Goal: Task Accomplishment & Management: Use online tool/utility

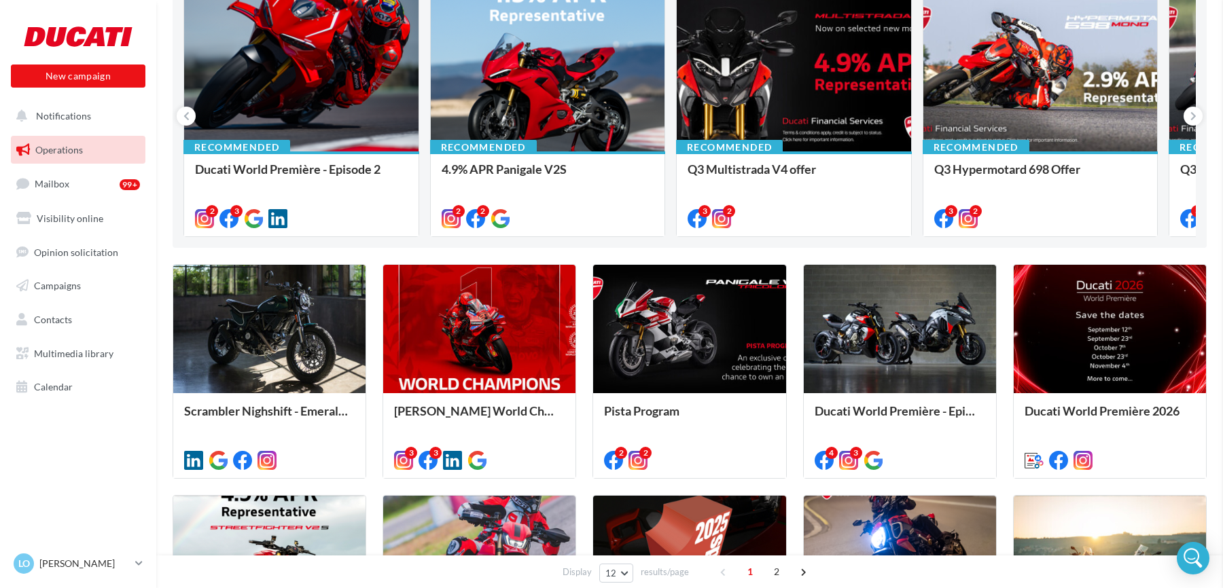
scroll to position [251, 0]
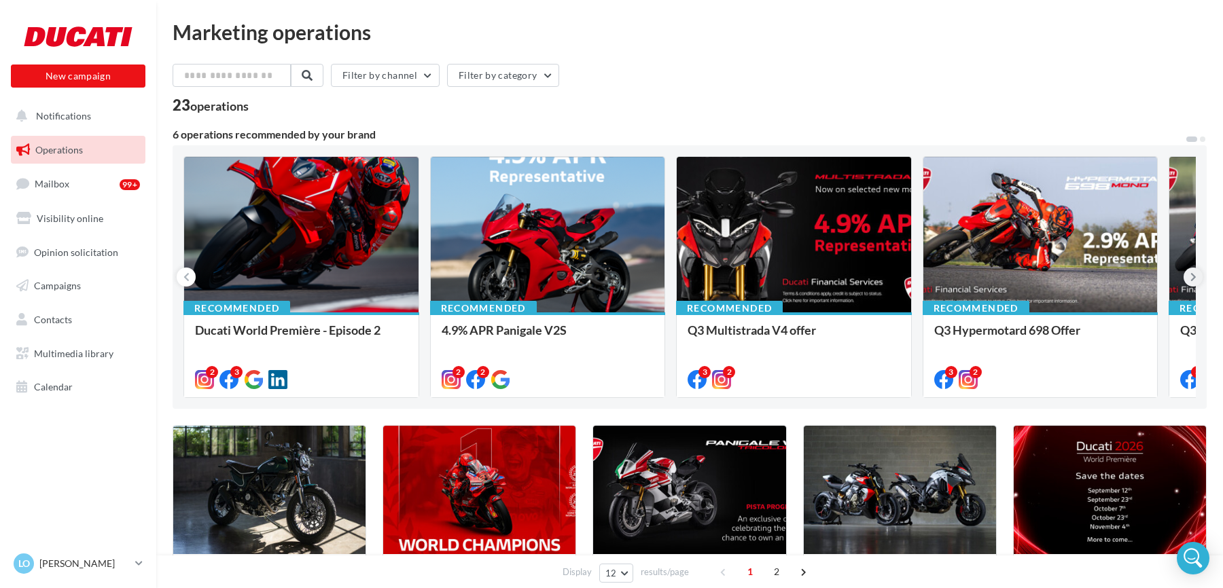
click at [1194, 276] on icon at bounding box center [1194, 277] width 6 height 14
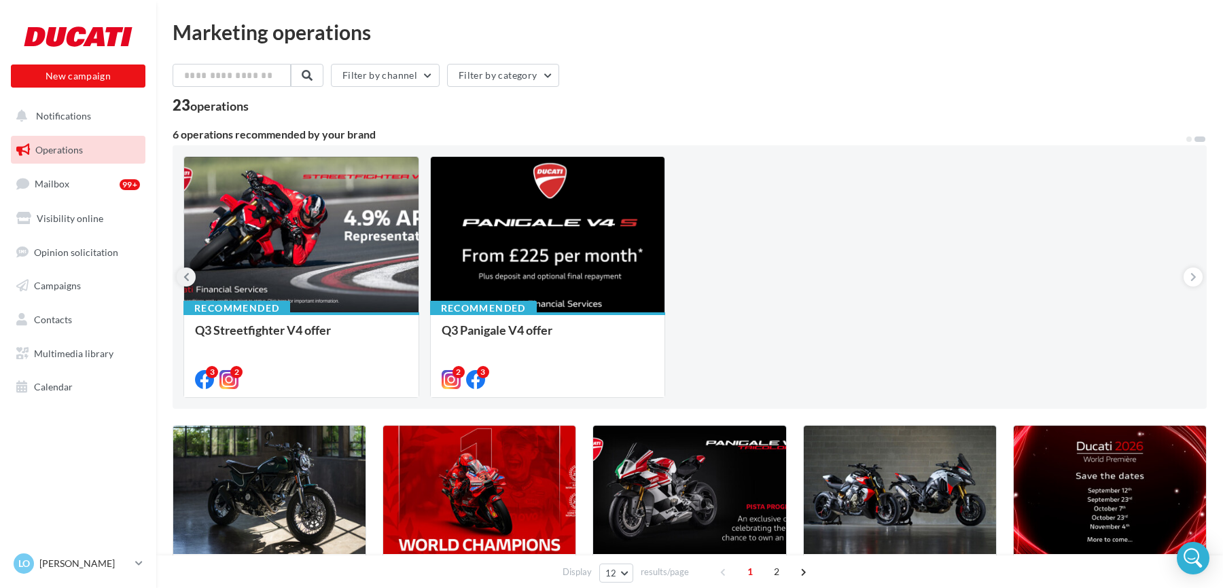
click at [184, 279] on icon at bounding box center [186, 277] width 6 height 14
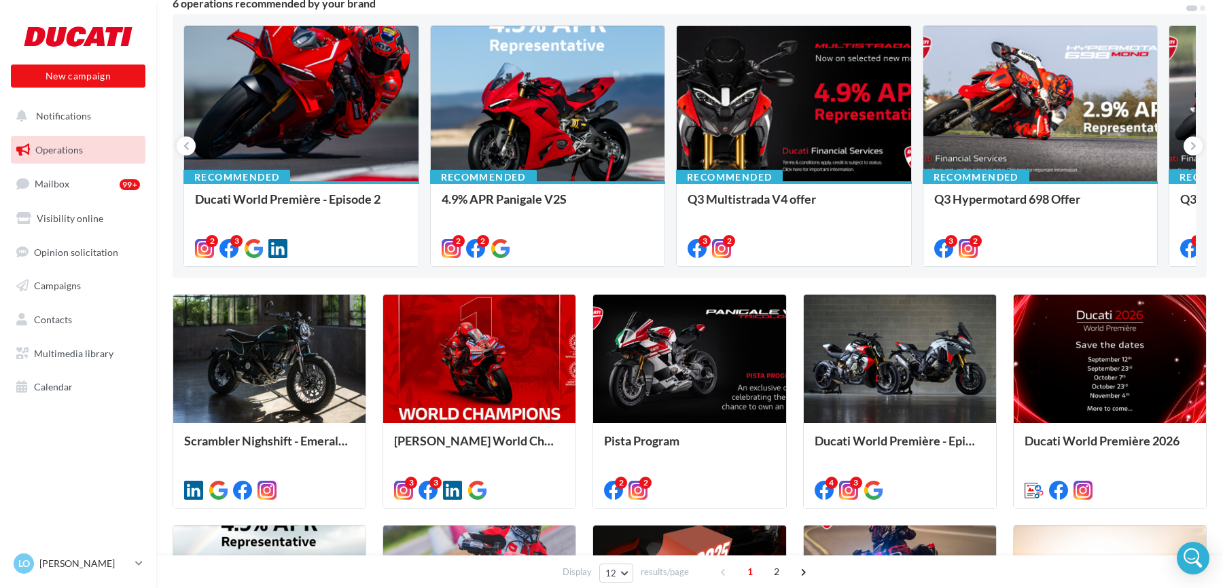
scroll to position [133, 0]
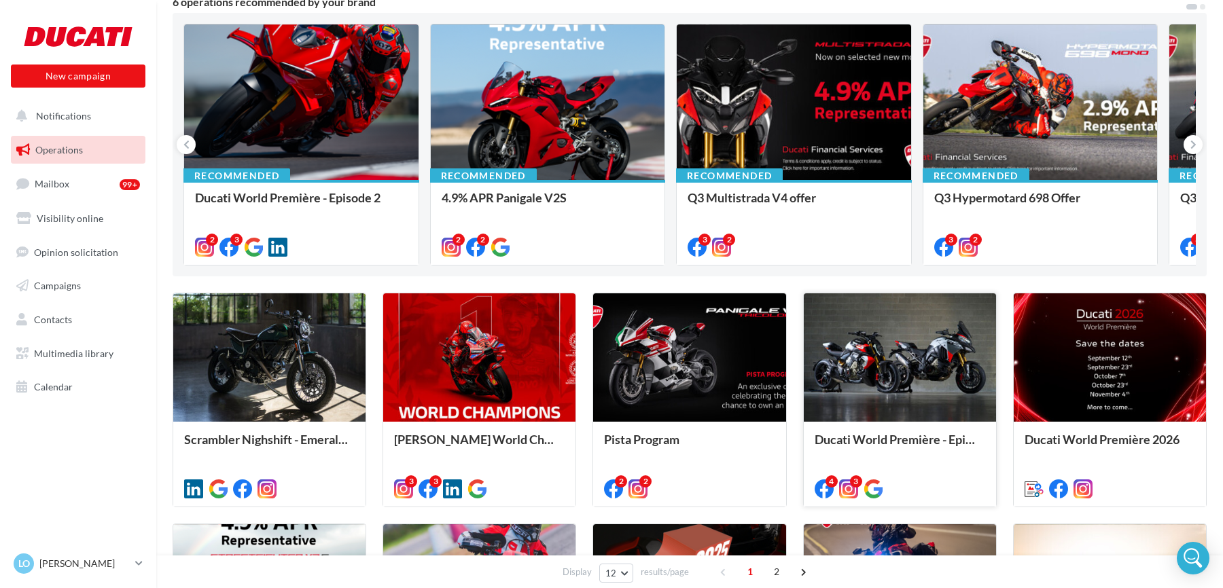
click at [924, 355] on div at bounding box center [900, 358] width 192 height 129
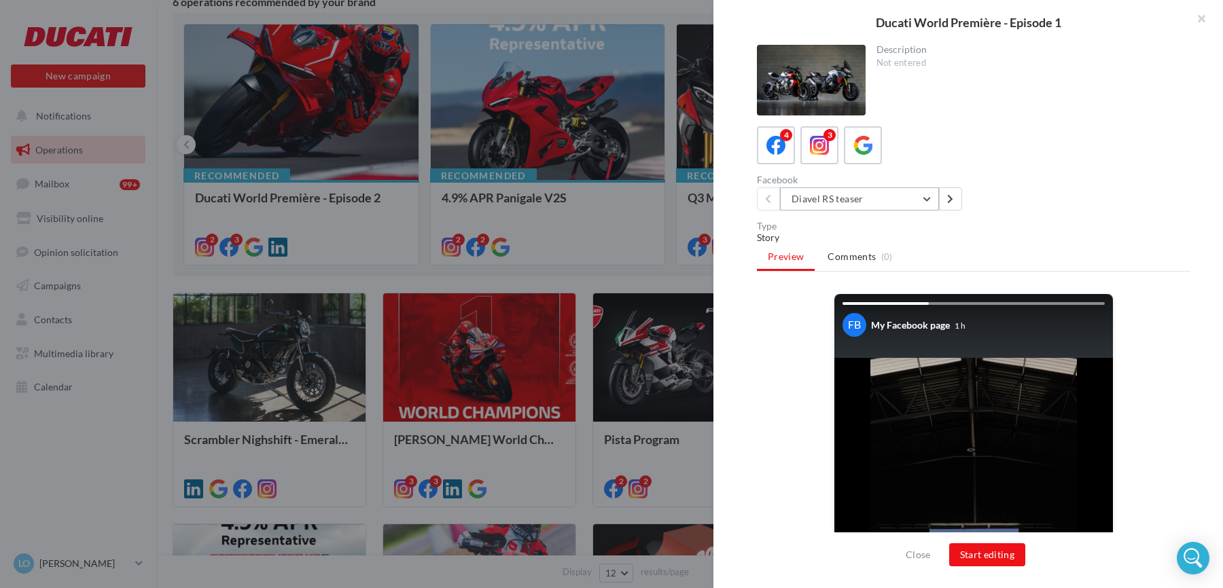
click at [843, 194] on button "Diavel RS teaser" at bounding box center [859, 199] width 159 height 23
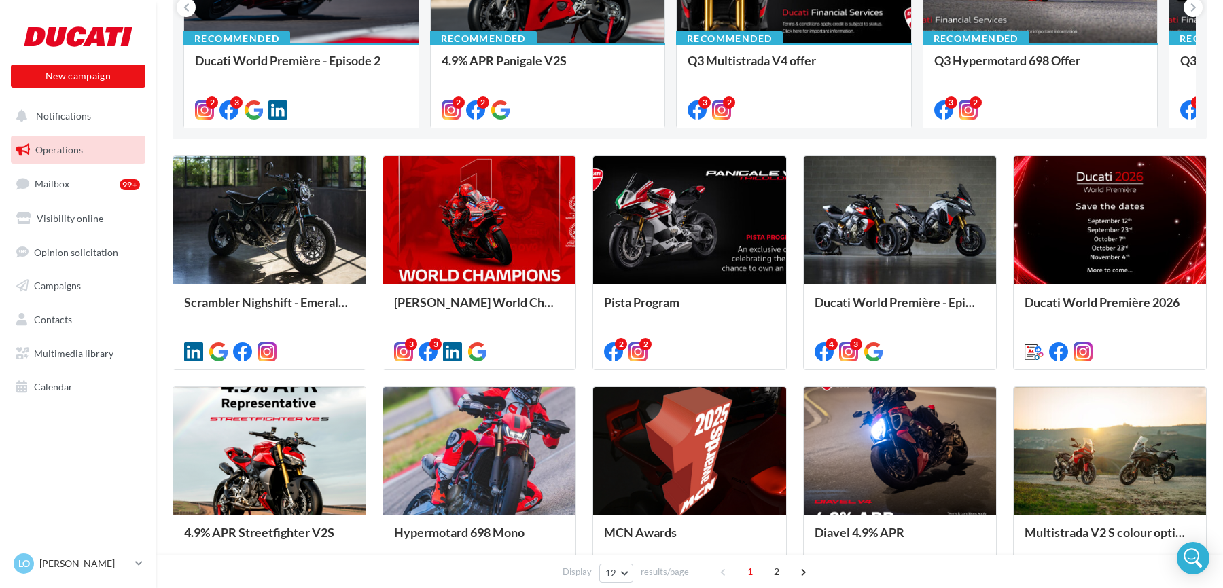
scroll to position [338, 0]
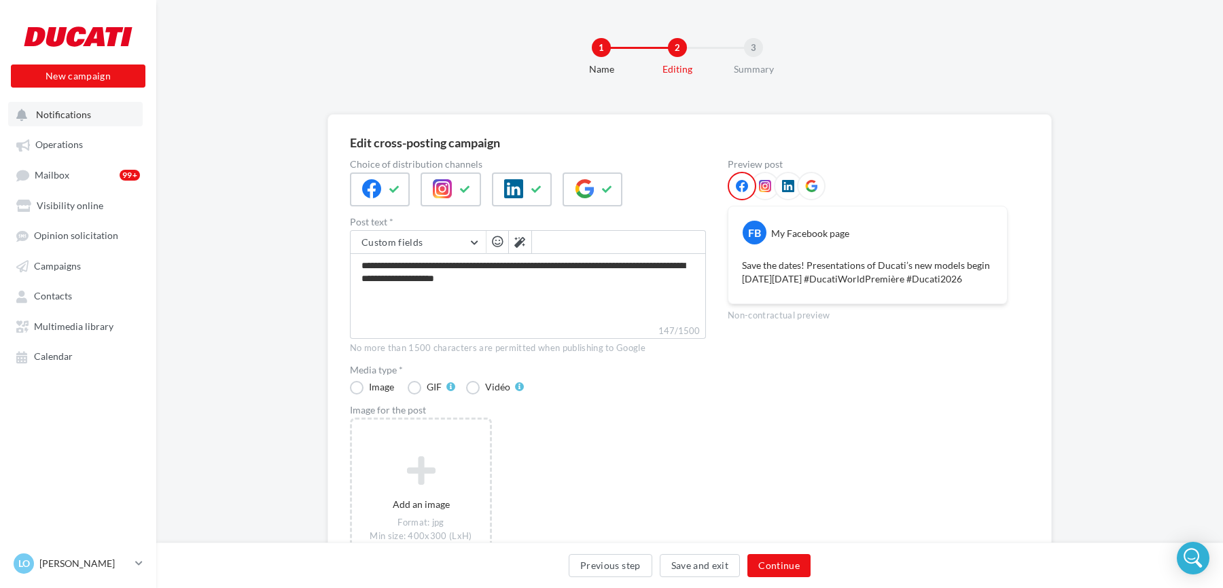
click at [54, 116] on span "Notifications" at bounding box center [63, 115] width 55 height 12
click at [43, 144] on span "Operations" at bounding box center [59, 145] width 48 height 12
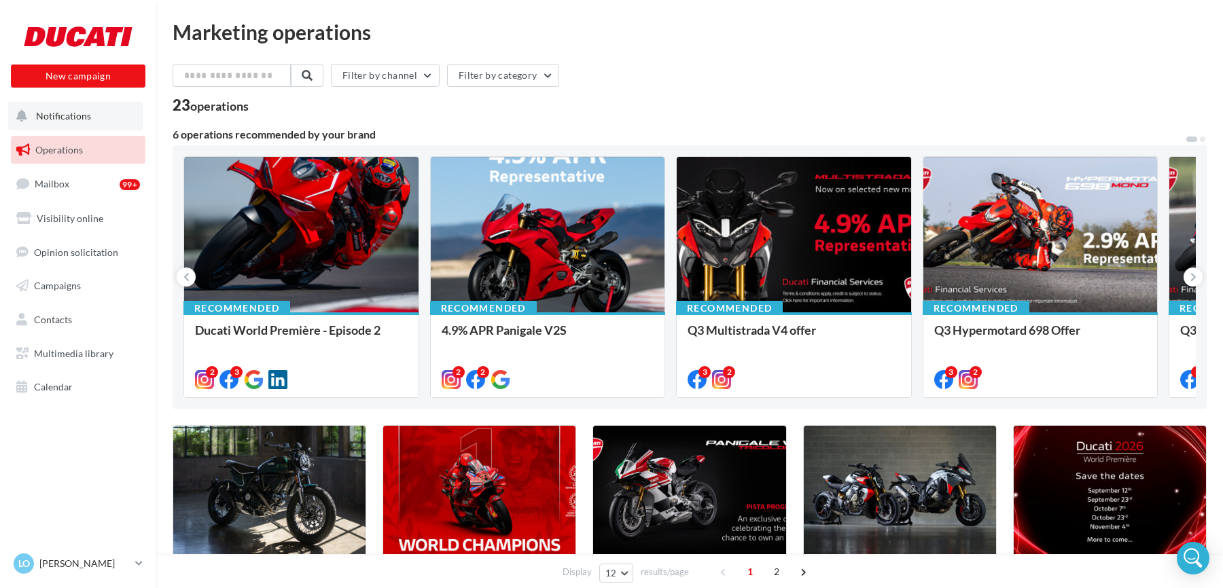
click at [61, 106] on button "Notifications" at bounding box center [75, 116] width 135 height 29
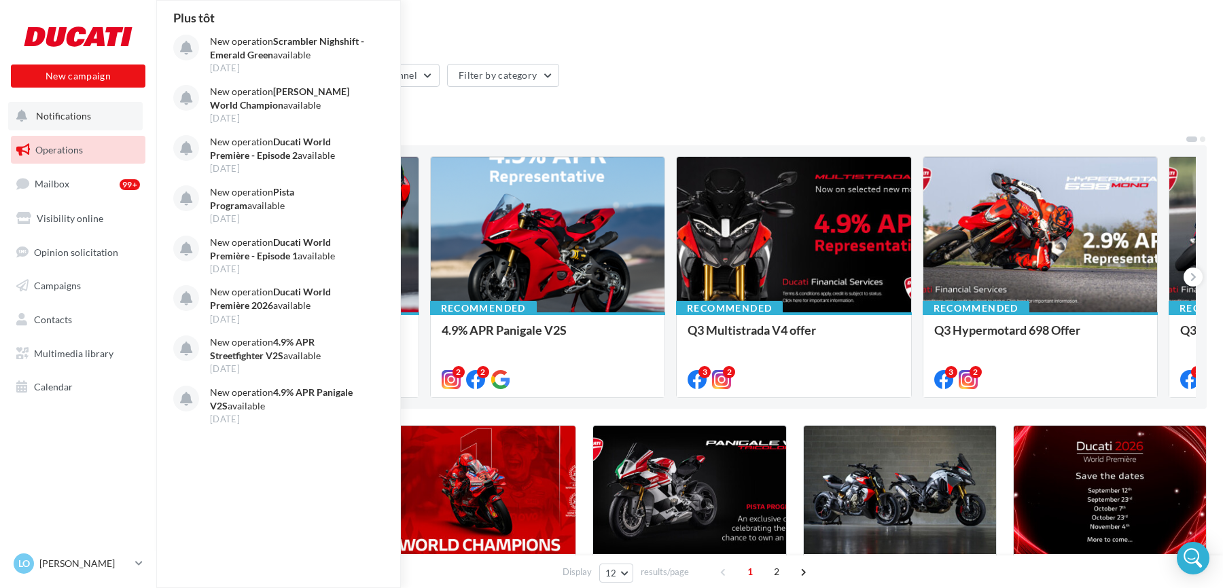
click at [200, 482] on div "Plus tôt New operation Scrambler Nighshift - Emerald Green available 30 Sep New…" at bounding box center [279, 294] width 245 height 587
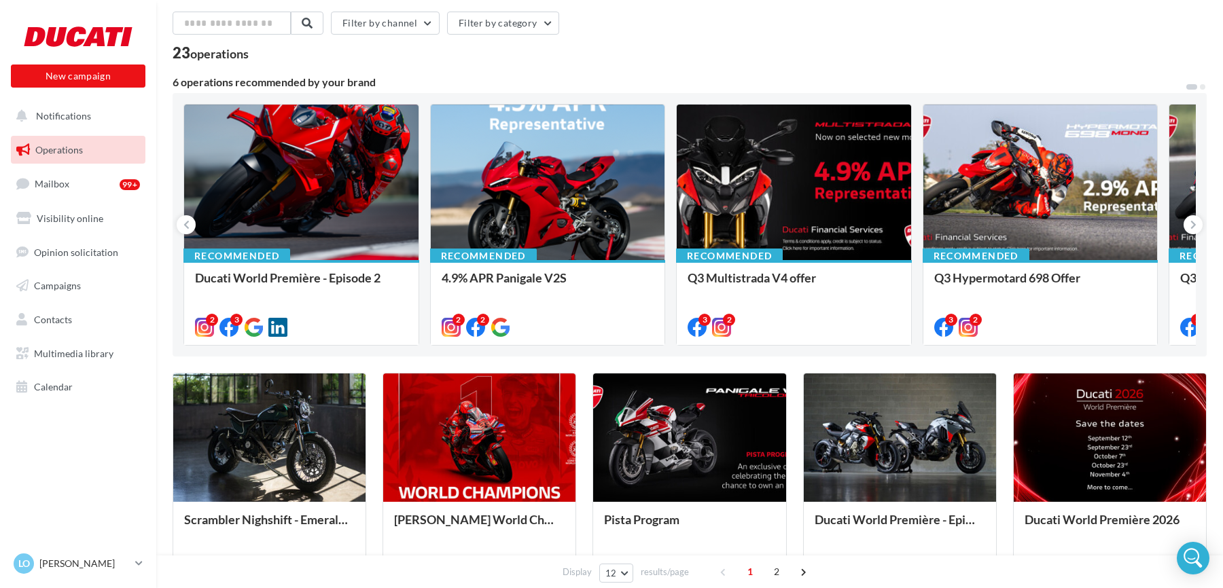
scroll to position [54, 0]
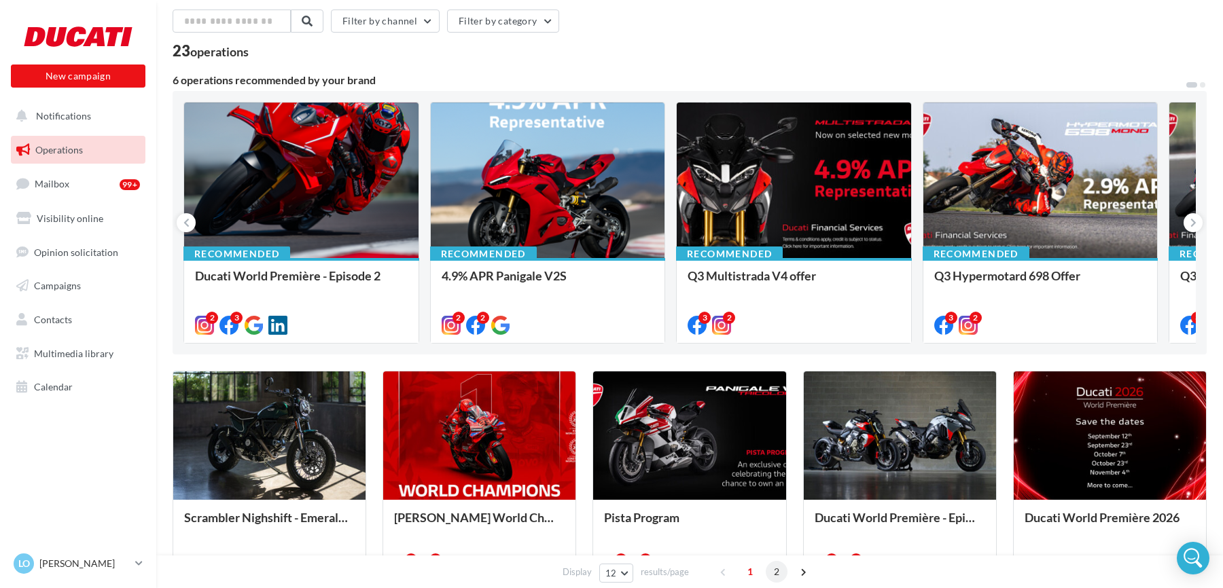
click at [773, 574] on span "2" at bounding box center [777, 572] width 22 height 22
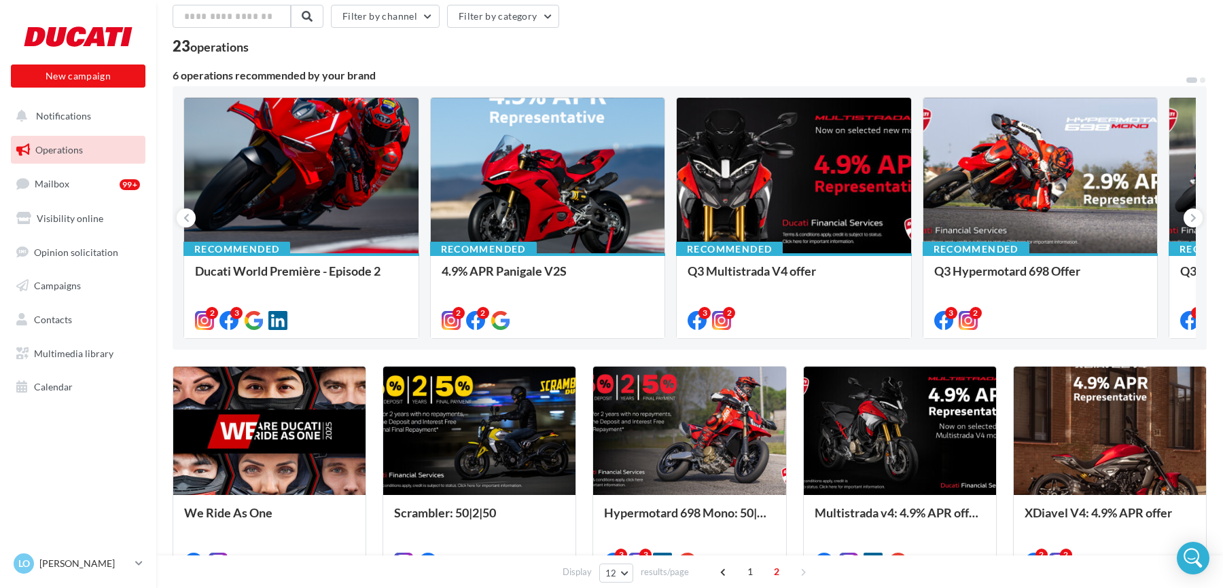
scroll to position [45, 0]
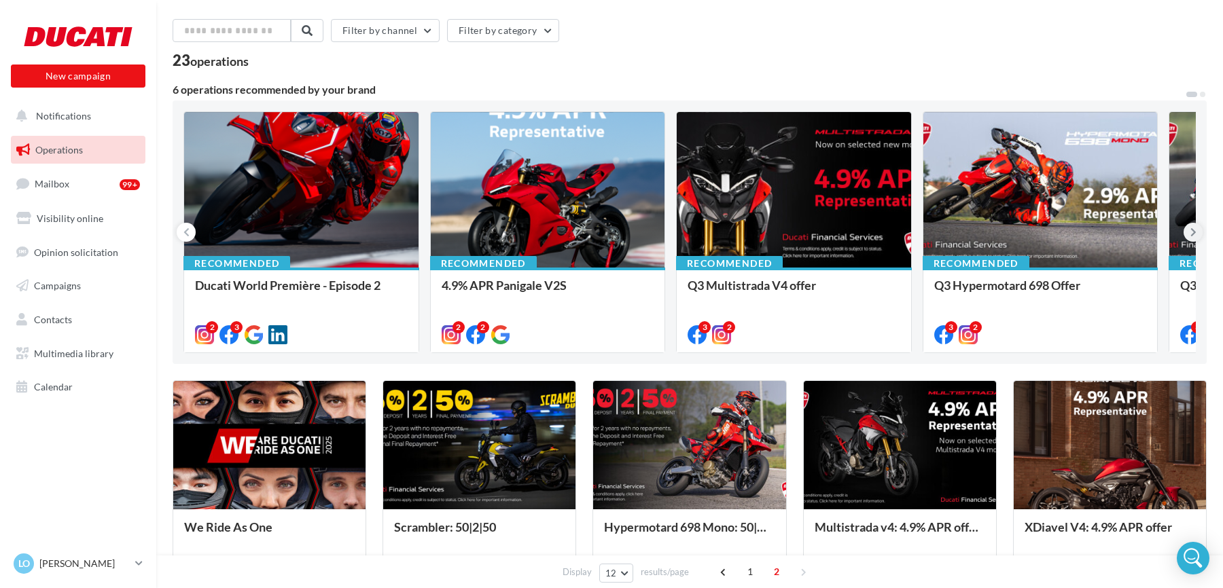
click at [1195, 228] on icon at bounding box center [1194, 233] width 6 height 14
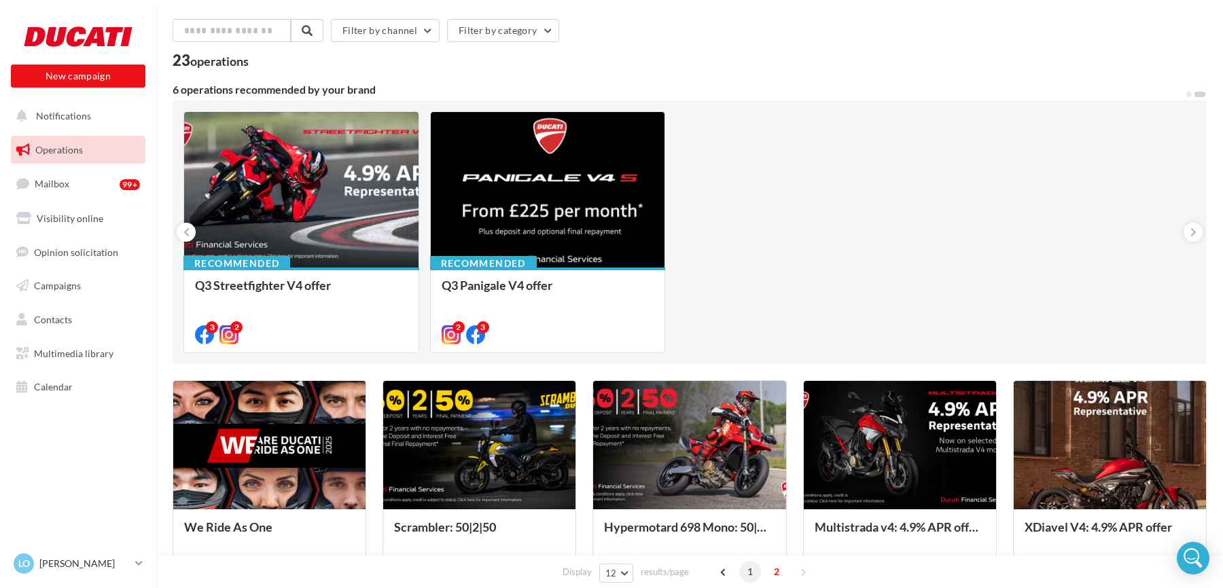
click at [750, 574] on span "1" at bounding box center [750, 572] width 22 height 22
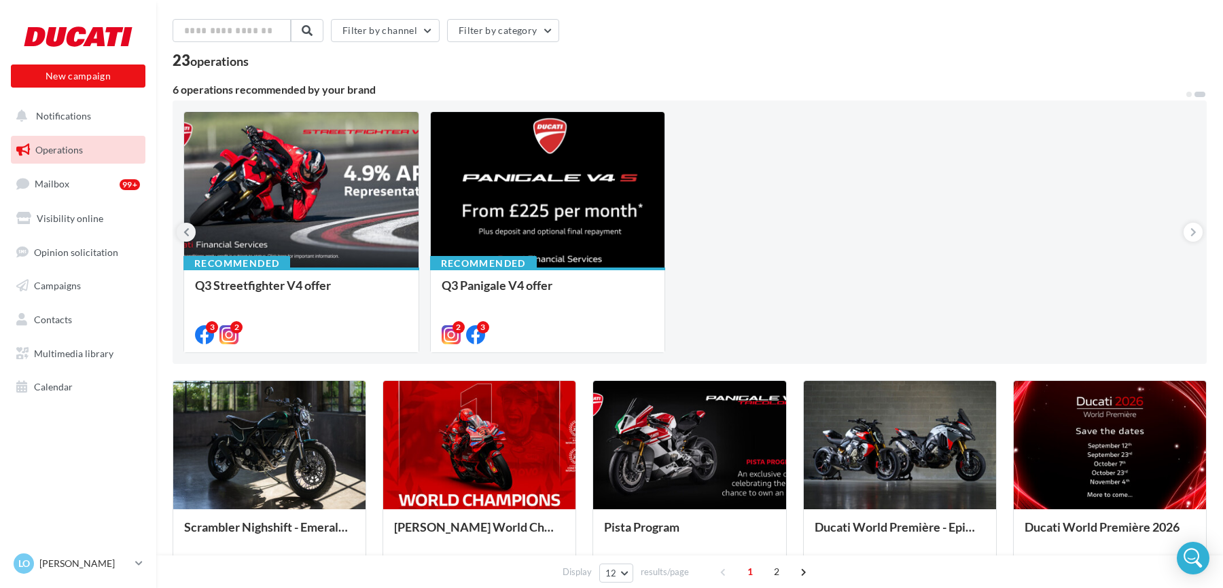
click at [190, 229] on button at bounding box center [186, 232] width 19 height 19
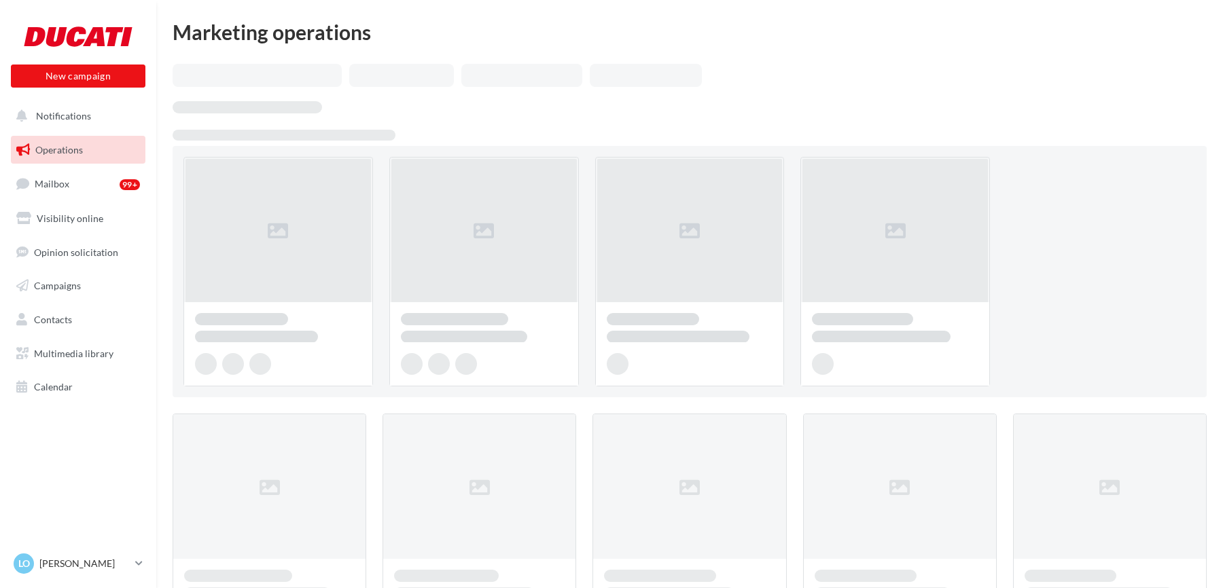
scroll to position [45, 0]
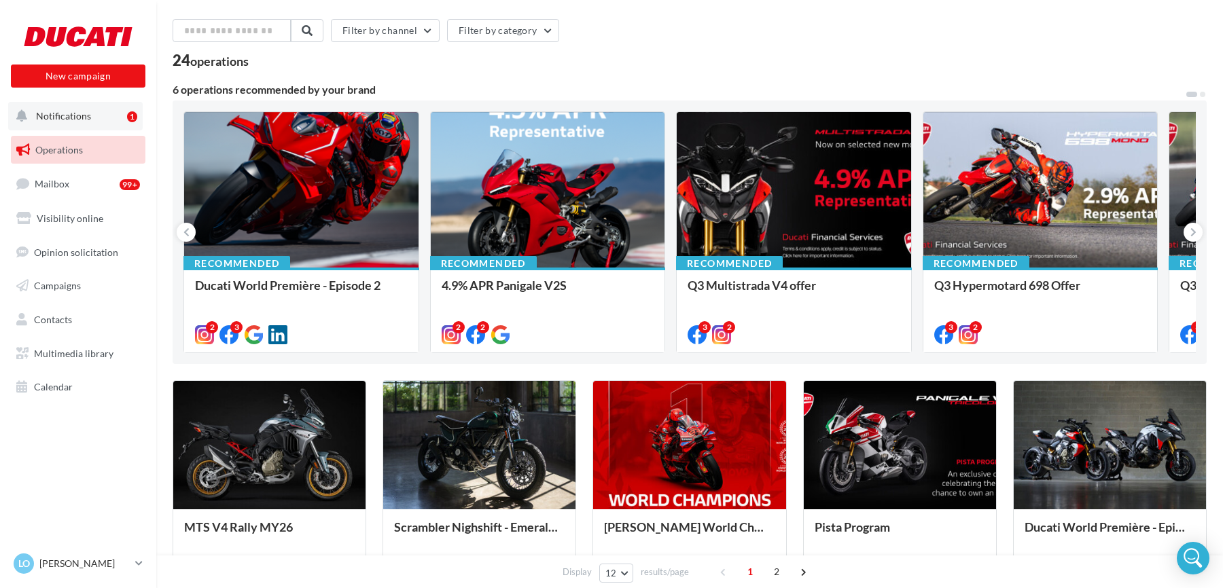
click at [83, 110] on span "Notifications" at bounding box center [63, 116] width 55 height 12
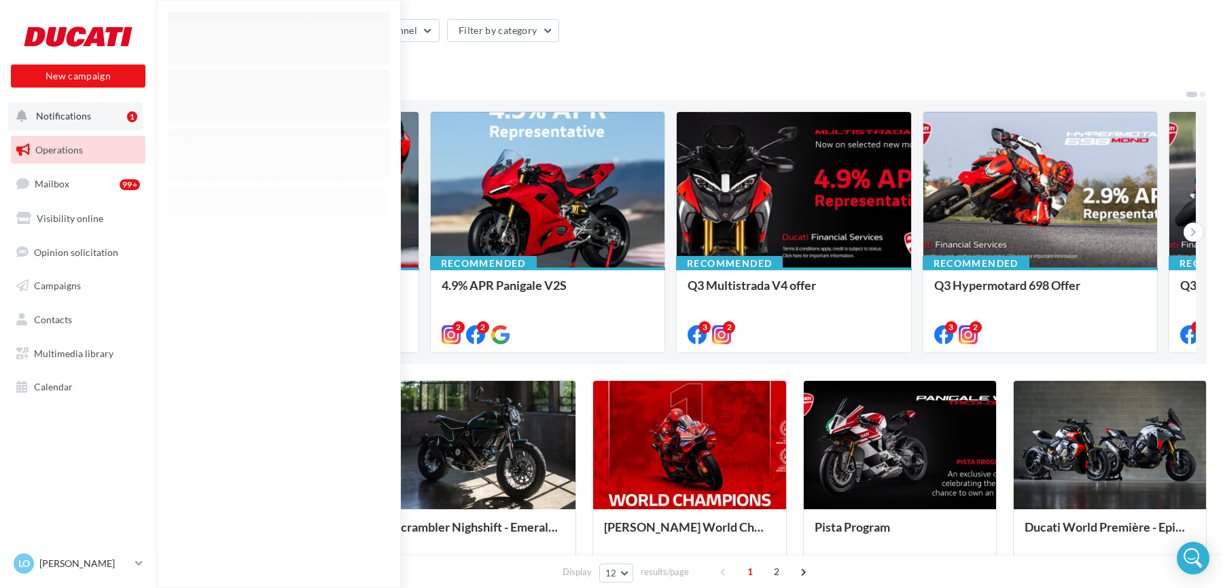
click at [83, 110] on span "Notifications" at bounding box center [63, 116] width 55 height 12
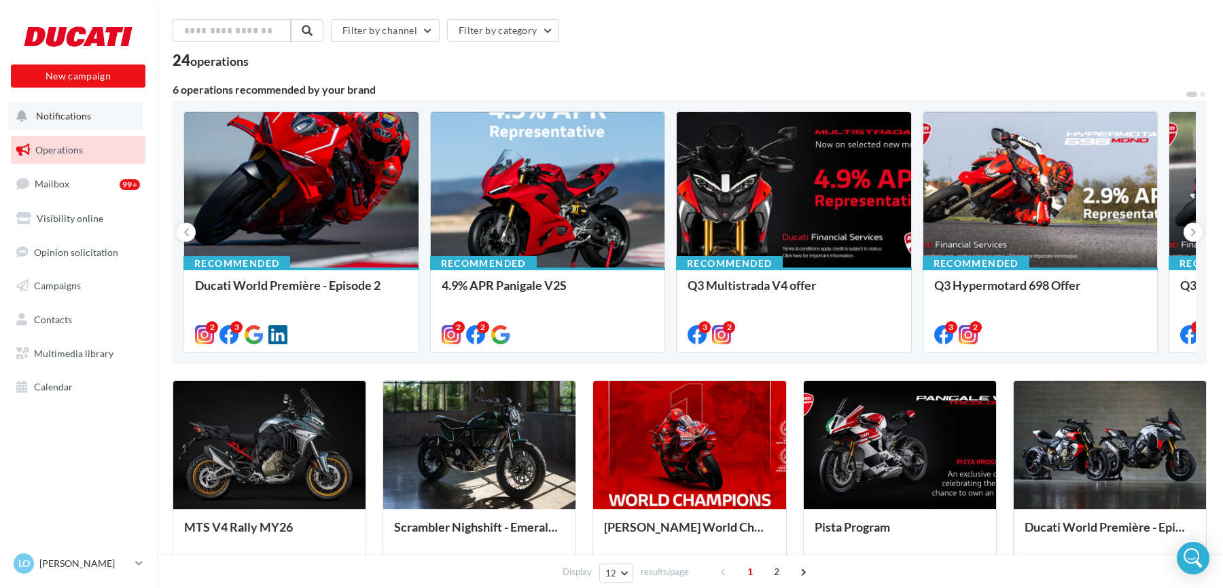
click at [83, 110] on span "Notifications" at bounding box center [63, 116] width 55 height 12
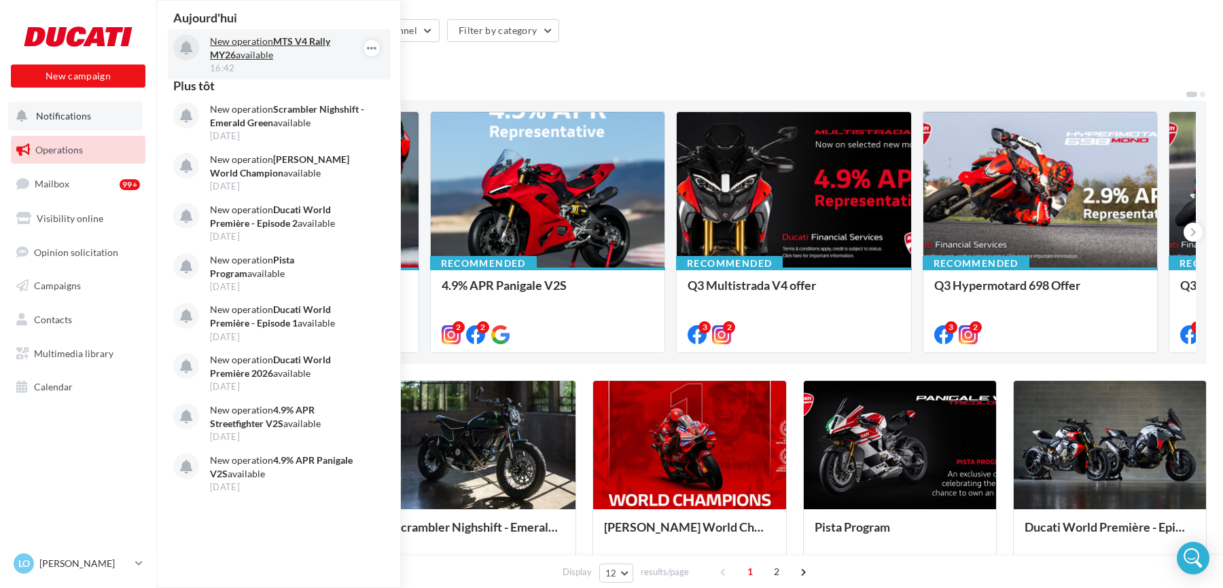
click at [281, 40] on strong "MTS V4 Rally MY26" at bounding box center [270, 47] width 120 height 25
click at [272, 45] on p "New operation MTS V4 Rally MY26 available" at bounding box center [289, 48] width 158 height 27
click at [276, 54] on p "New operation MTS V4 Rally MY26 available" at bounding box center [289, 48] width 158 height 27
click at [288, 53] on p "New operation MTS V4 Rally MY26 available" at bounding box center [289, 48] width 158 height 27
click at [315, 28] on div "Aujourd'hui New operation MTS V4 Rally MY26 available 16:42" at bounding box center [279, 46] width 223 height 68
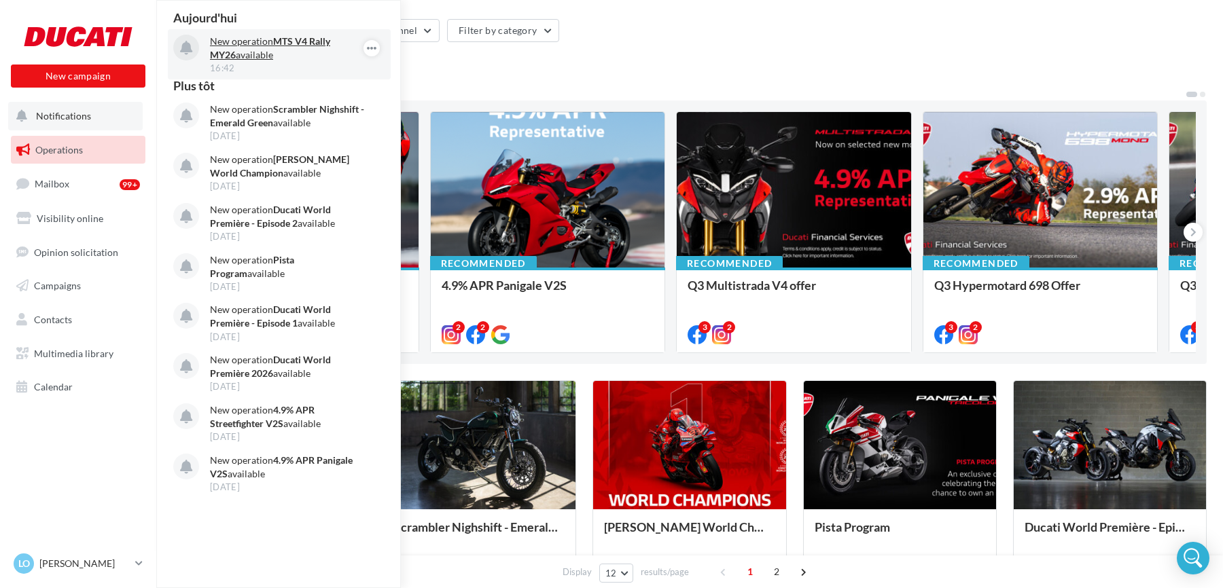
click at [317, 35] on strong "MTS V4 Rally MY26" at bounding box center [270, 47] width 120 height 25
click at [668, 37] on div "Filter by channel Filter by category" at bounding box center [690, 33] width 1034 height 29
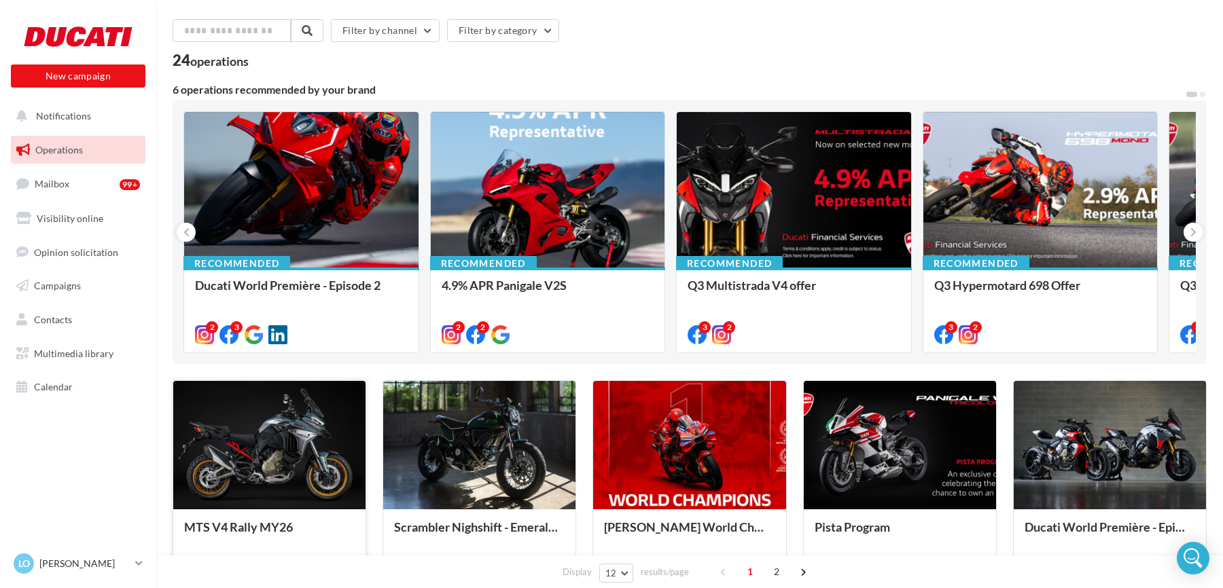
click at [265, 417] on div at bounding box center [269, 445] width 192 height 129
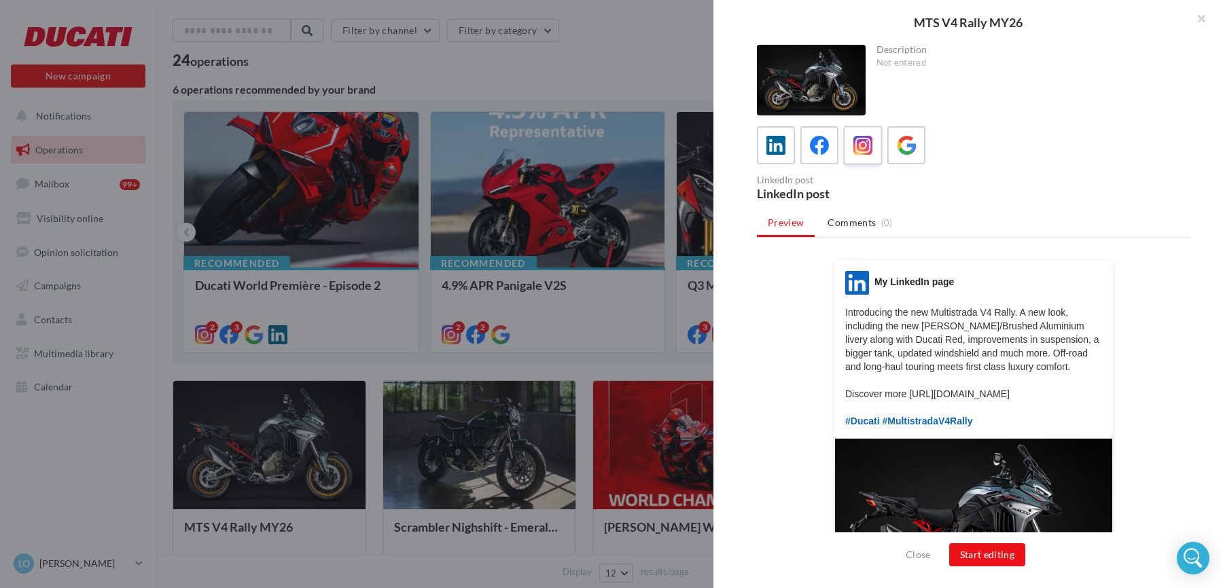
click at [858, 146] on icon at bounding box center [864, 146] width 20 height 20
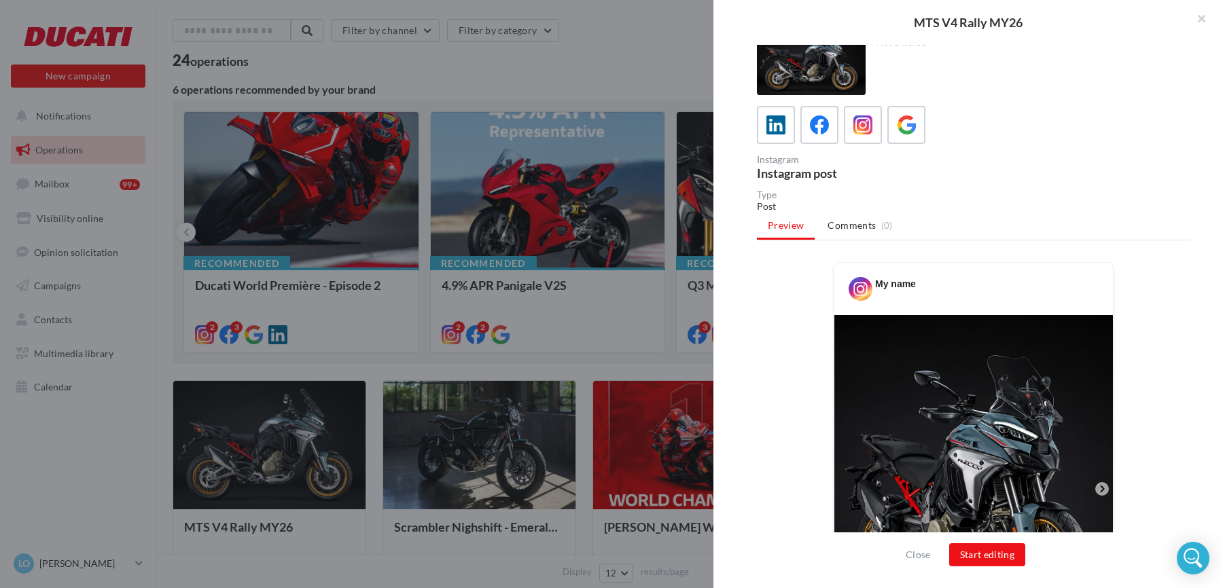
scroll to position [12, 0]
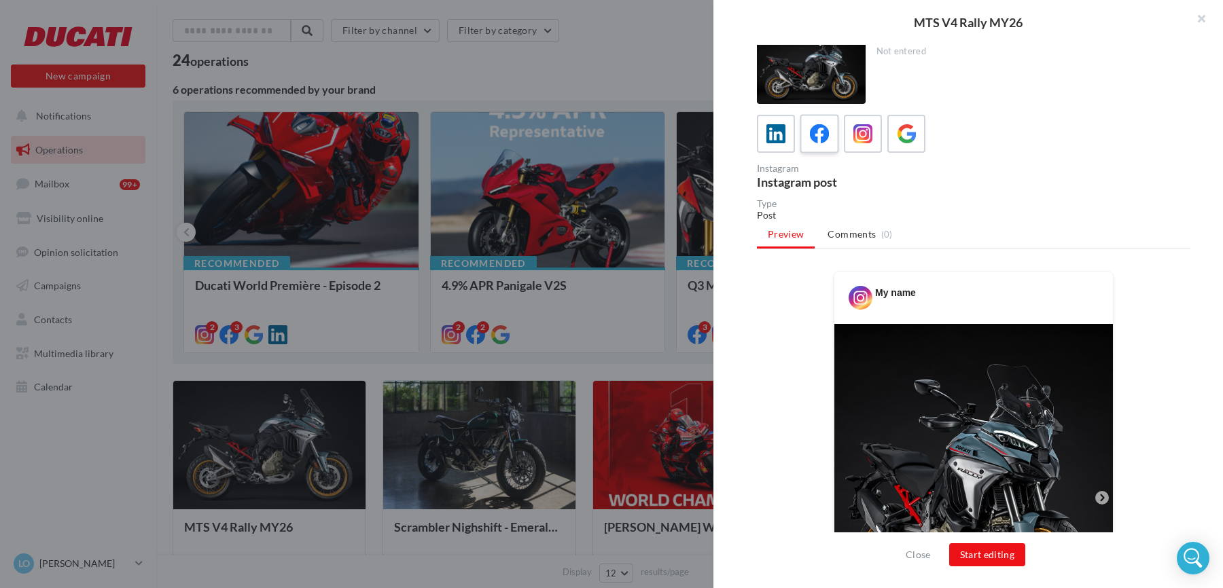
click at [813, 137] on icon at bounding box center [820, 134] width 20 height 20
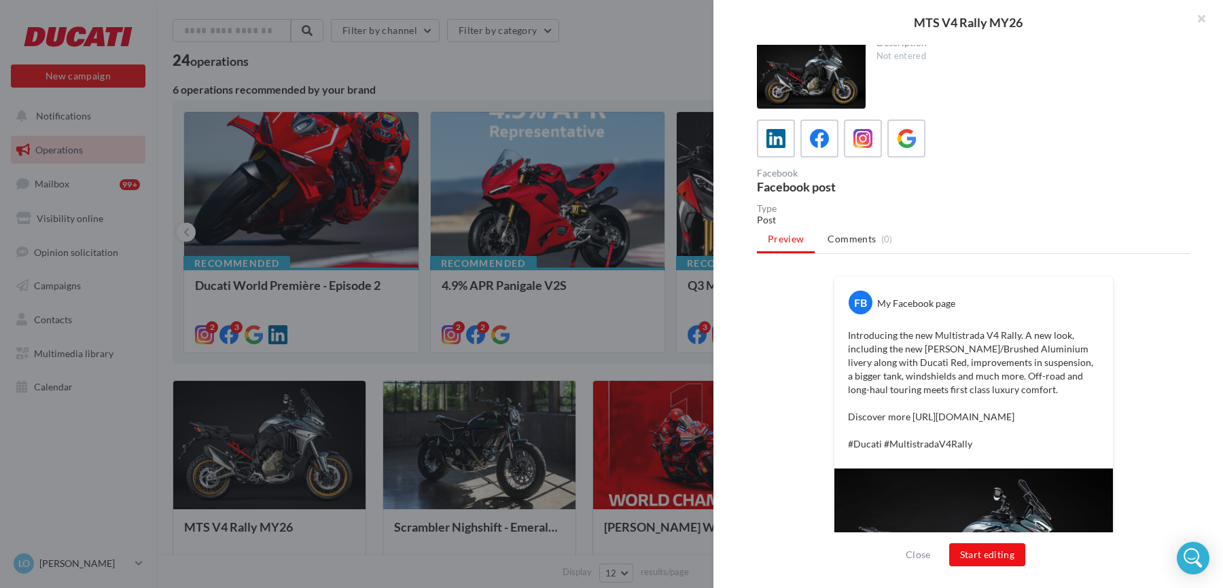
scroll to position [253, 0]
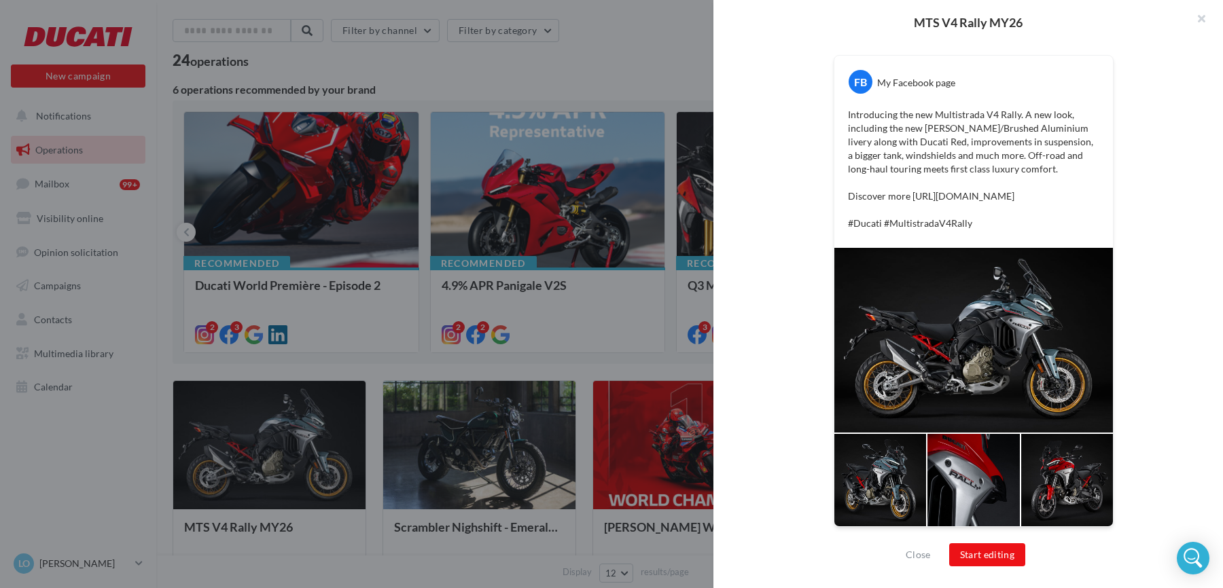
click at [919, 362] on div at bounding box center [973, 340] width 279 height 185
click at [980, 560] on button "Start editing" at bounding box center [987, 555] width 77 height 23
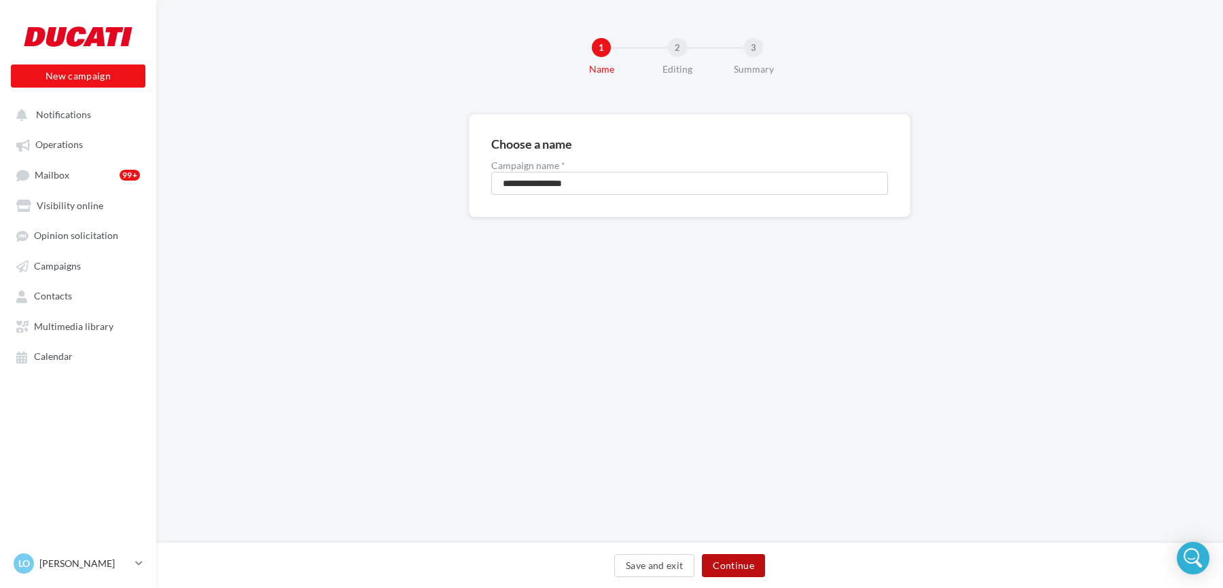
click at [738, 567] on button "Continue" at bounding box center [733, 566] width 63 height 23
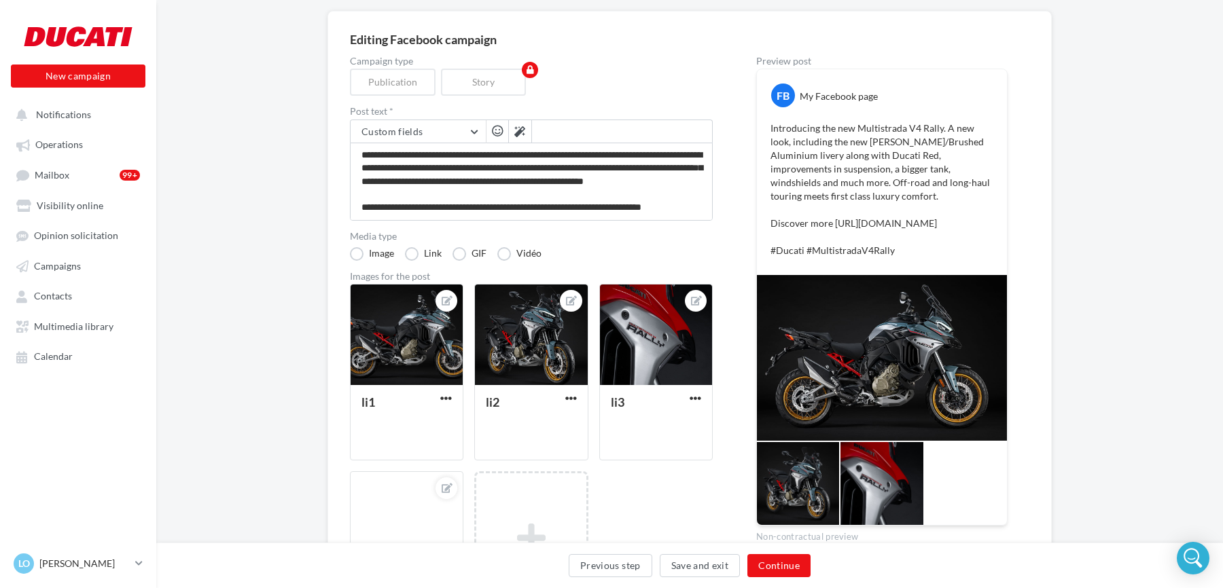
scroll to position [245, 0]
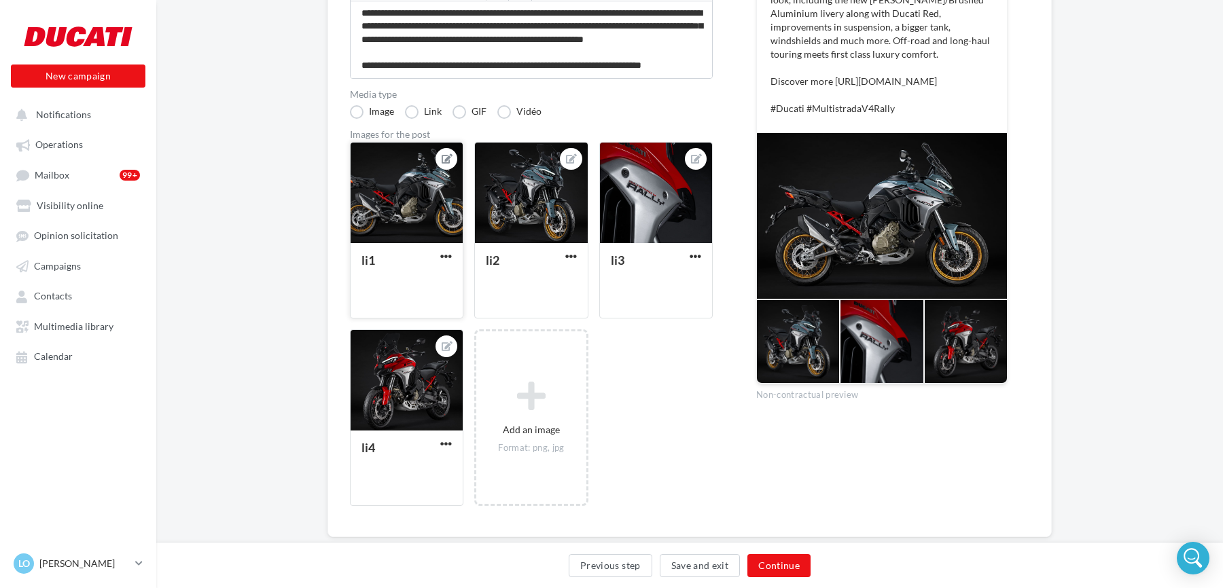
click at [448, 157] on icon at bounding box center [447, 159] width 11 height 10
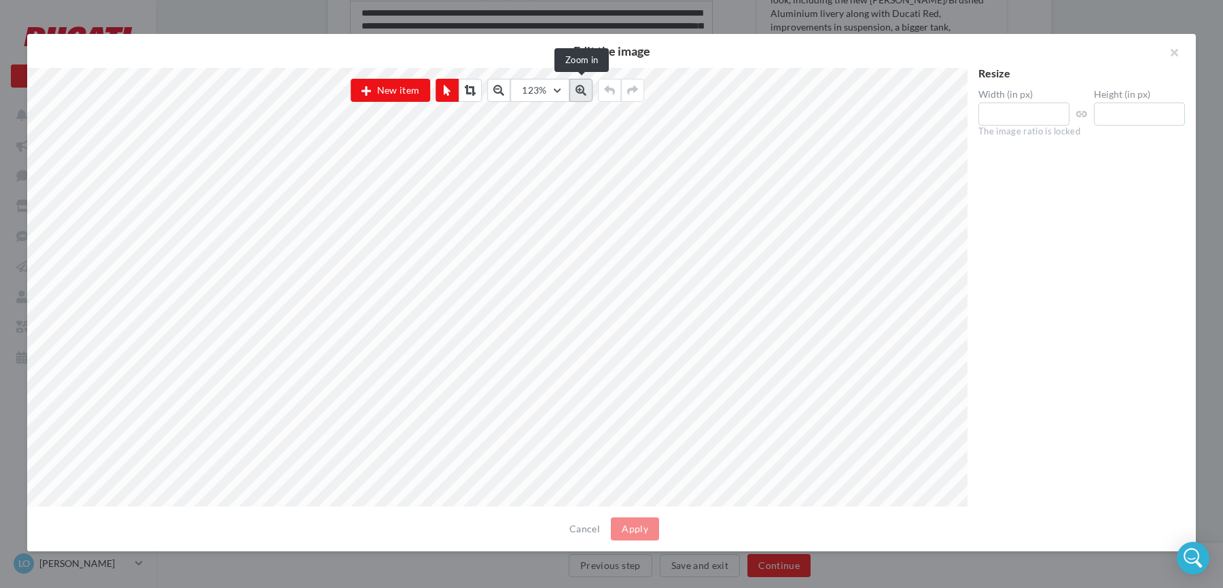
click at [578, 91] on icon at bounding box center [581, 90] width 11 height 11
click at [1178, 52] on button "button" at bounding box center [1169, 54] width 54 height 41
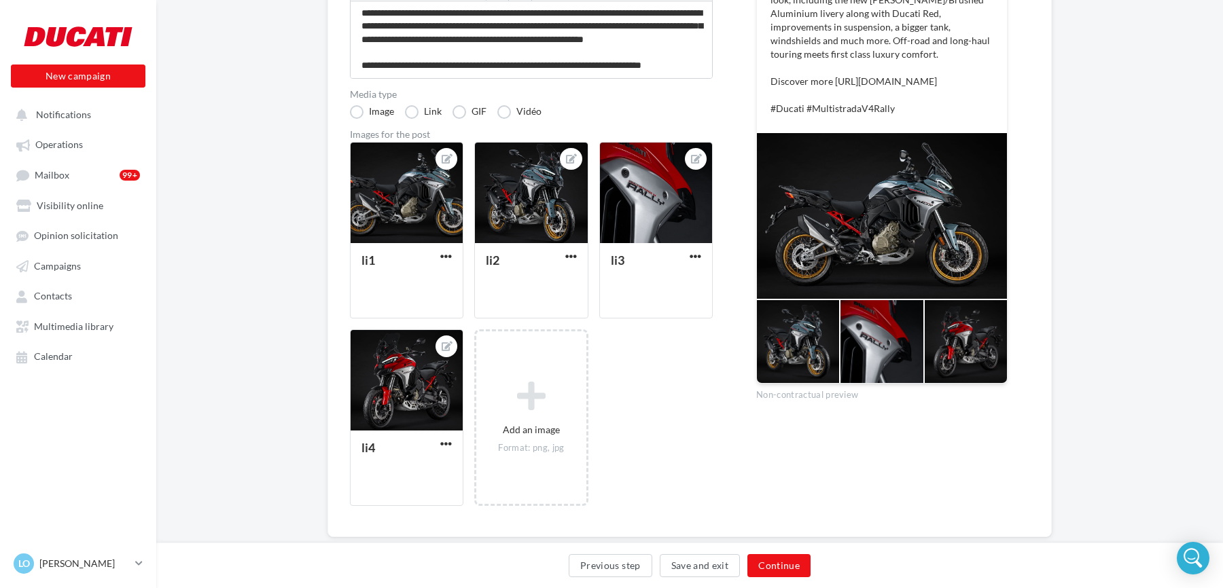
click at [910, 263] on div at bounding box center [882, 216] width 250 height 166
click at [834, 366] on div at bounding box center [798, 341] width 82 height 83
click at [832, 288] on div at bounding box center [882, 216] width 250 height 166
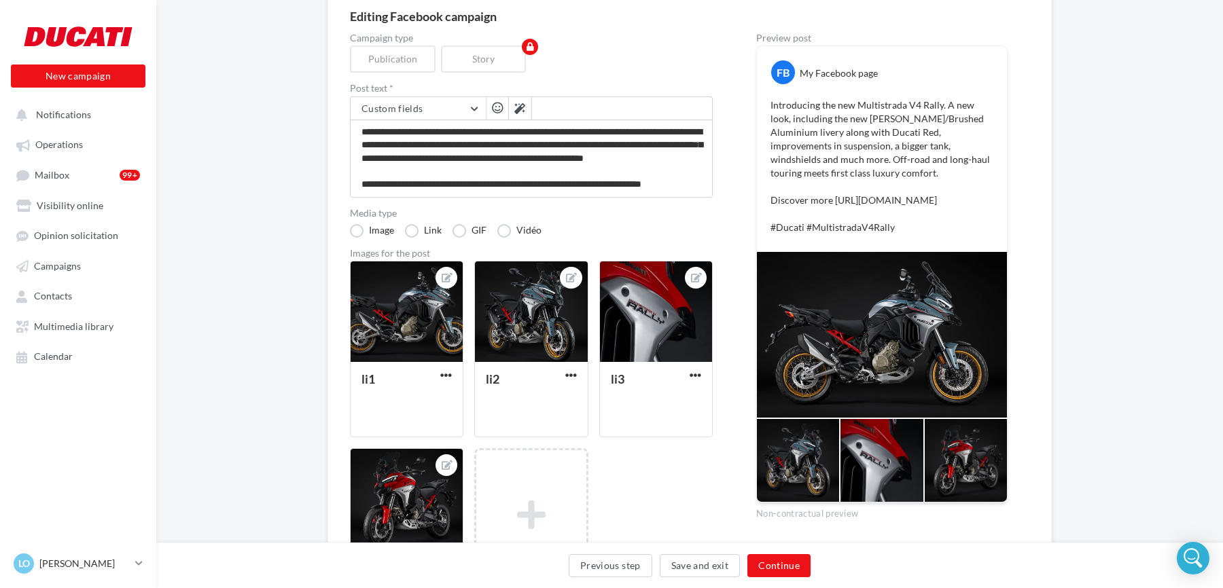
scroll to position [0, 0]
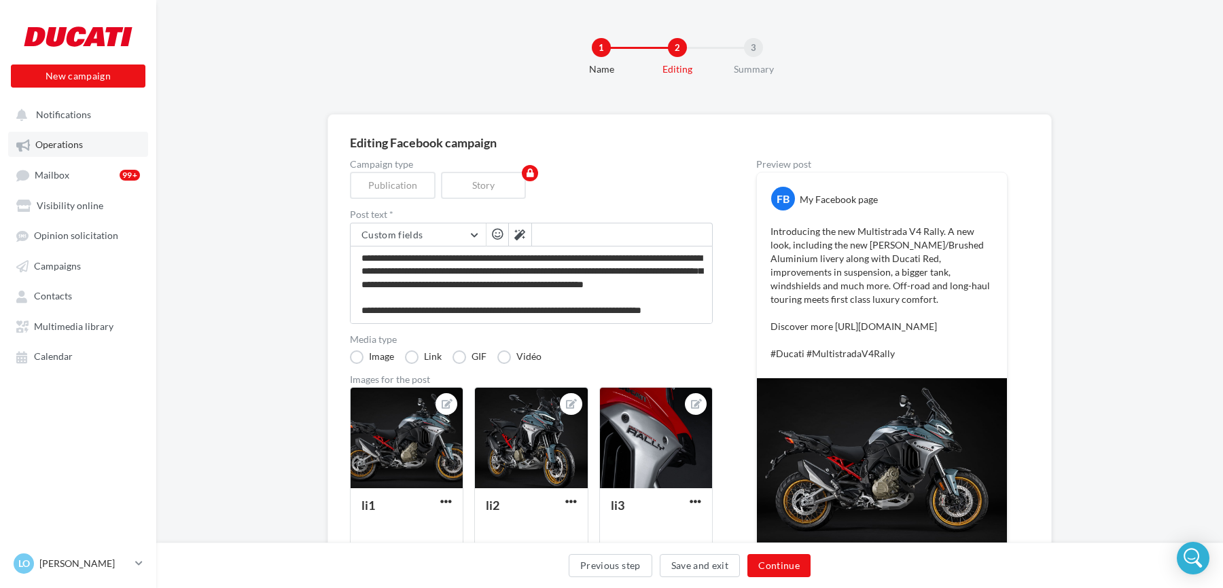
click at [66, 134] on link "Operations" at bounding box center [78, 144] width 140 height 24
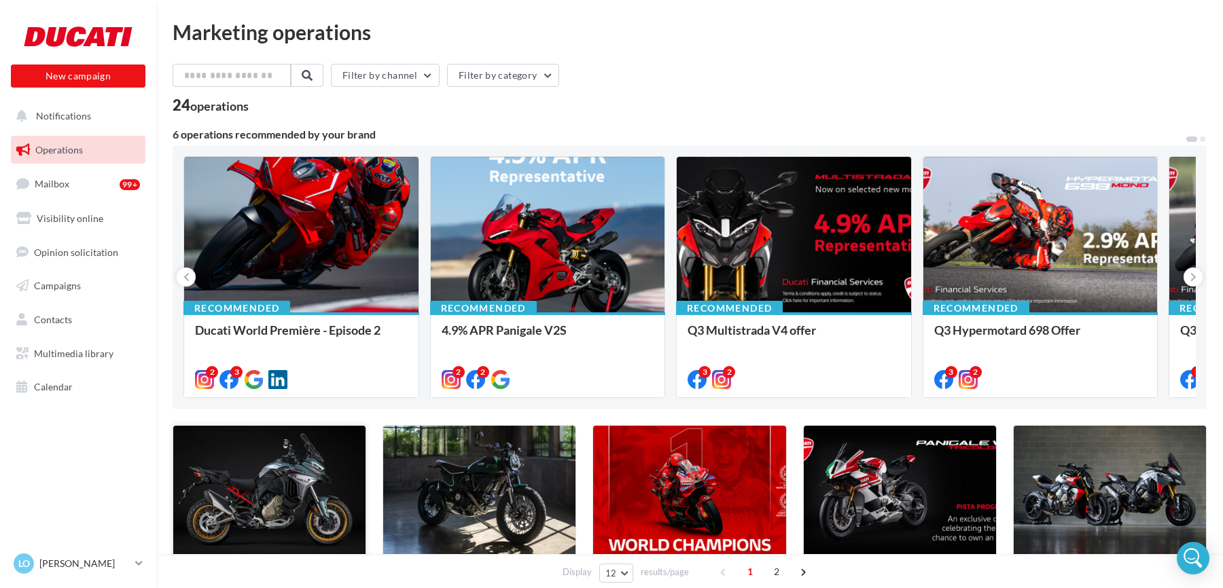
click at [252, 518] on div at bounding box center [269, 490] width 192 height 129
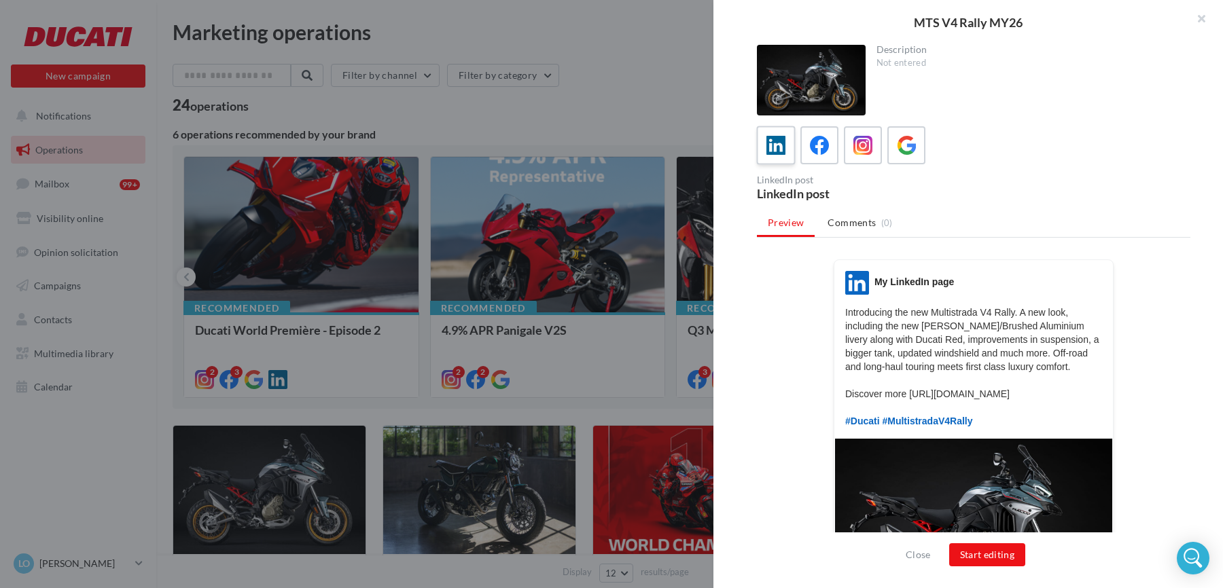
click at [777, 141] on icon at bounding box center [777, 146] width 20 height 20
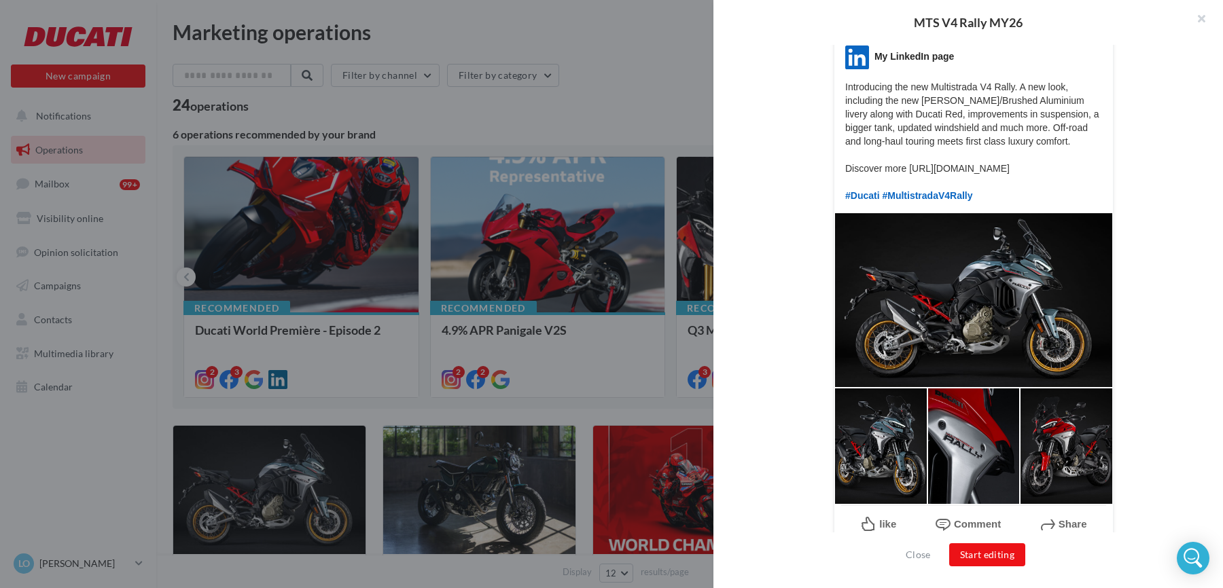
scroll to position [228, 0]
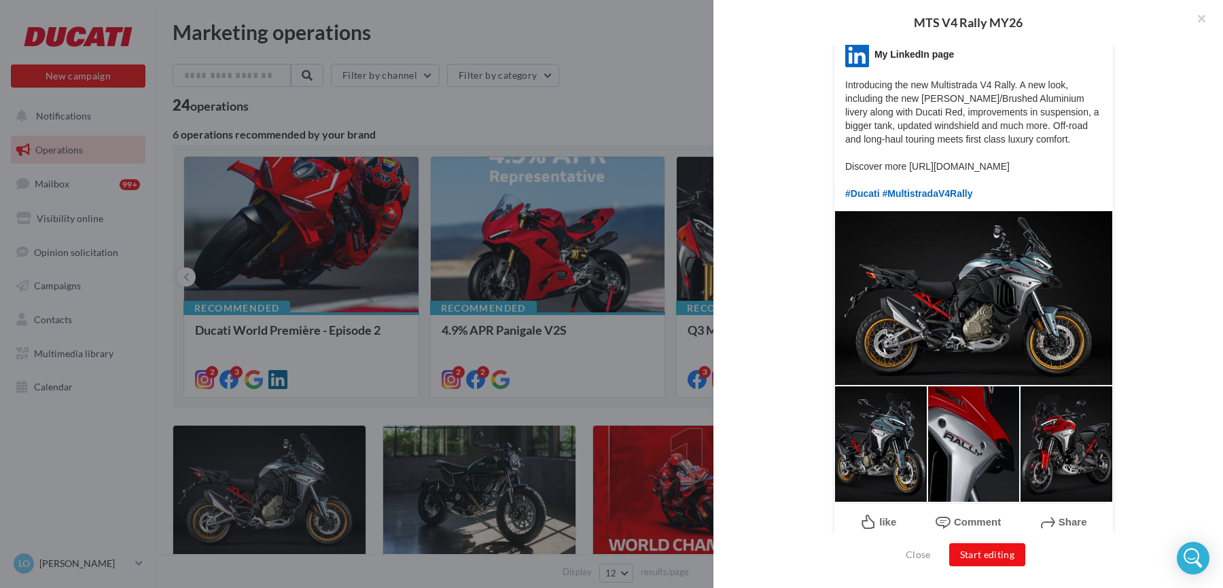
click at [1171, 79] on div "LinkedIn My LinkedIn page Introducing the new Multistrada V4 Rally. A new look,…" at bounding box center [974, 295] width 434 height 527
click at [954, 486] on div at bounding box center [974, 444] width 93 height 117
click at [952, 368] on div at bounding box center [973, 298] width 279 height 175
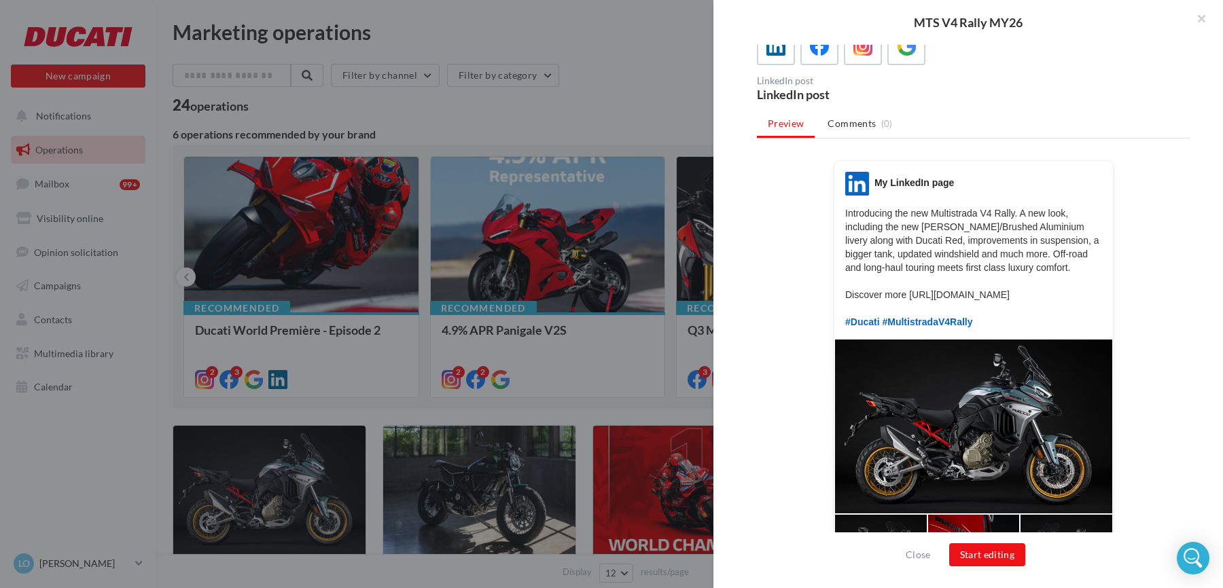
scroll to position [79, 0]
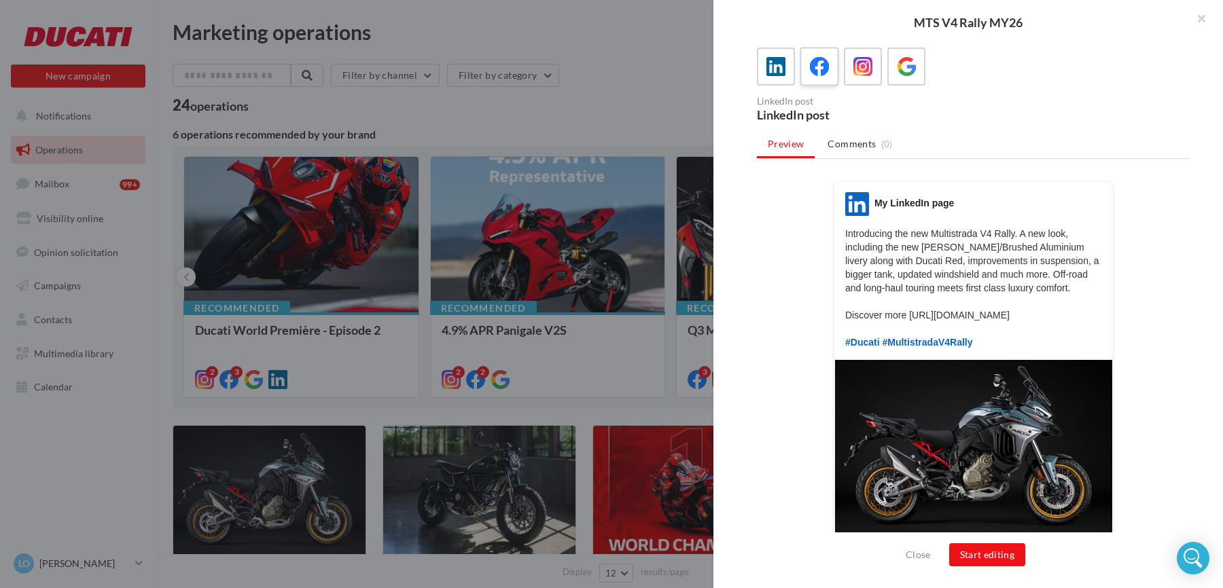
click at [813, 71] on icon at bounding box center [820, 67] width 20 height 20
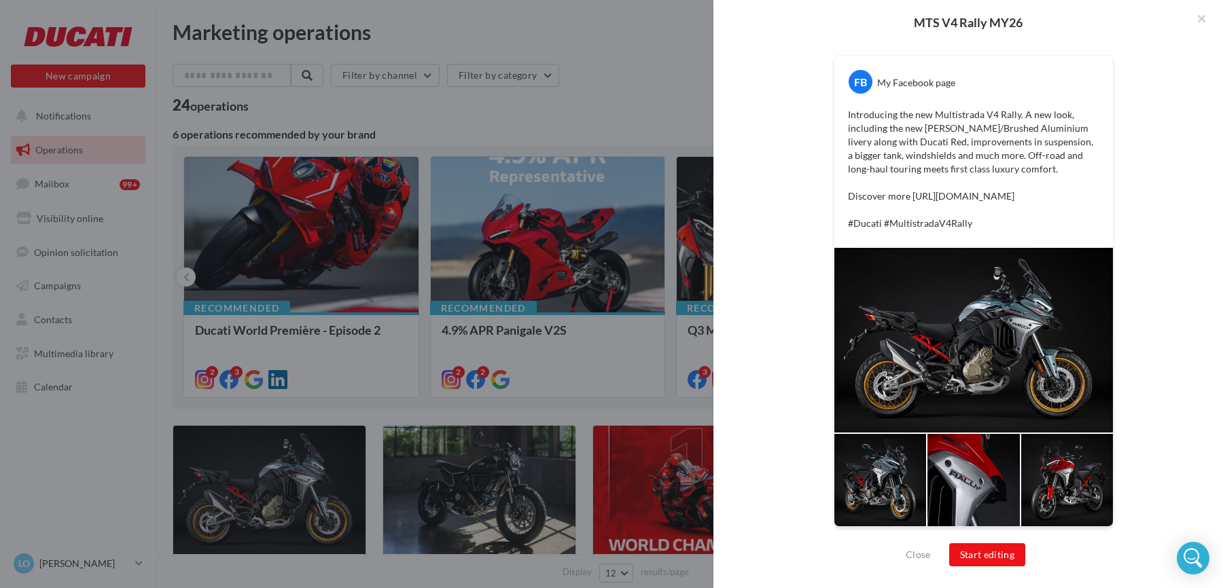
scroll to position [253, 0]
click at [970, 556] on button "Start editing" at bounding box center [987, 555] width 77 height 23
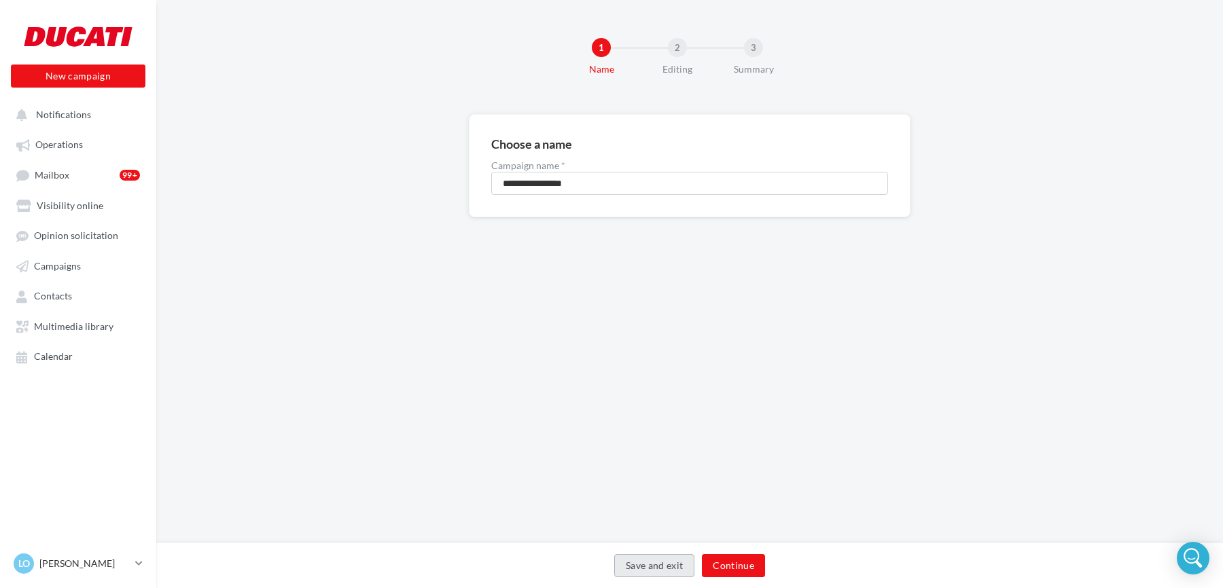
click at [660, 570] on button "Save and exit" at bounding box center [654, 566] width 81 height 23
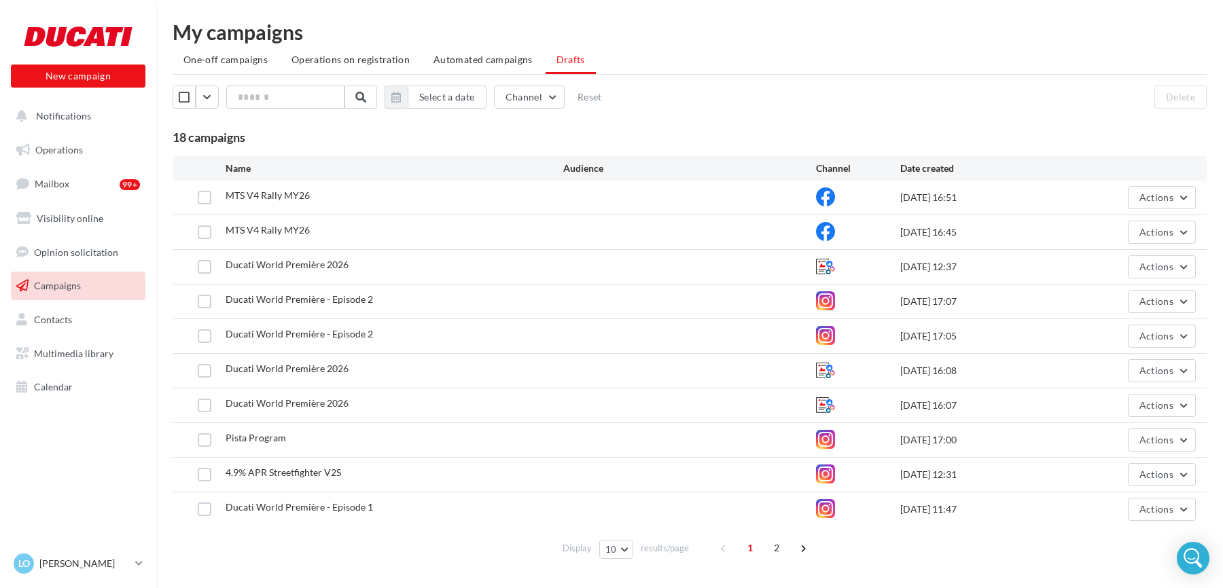
click at [270, 192] on span "MTS V4 Rally MY26" at bounding box center [268, 196] width 84 height 12
click at [88, 353] on span "Multimedia library" at bounding box center [74, 354] width 80 height 12
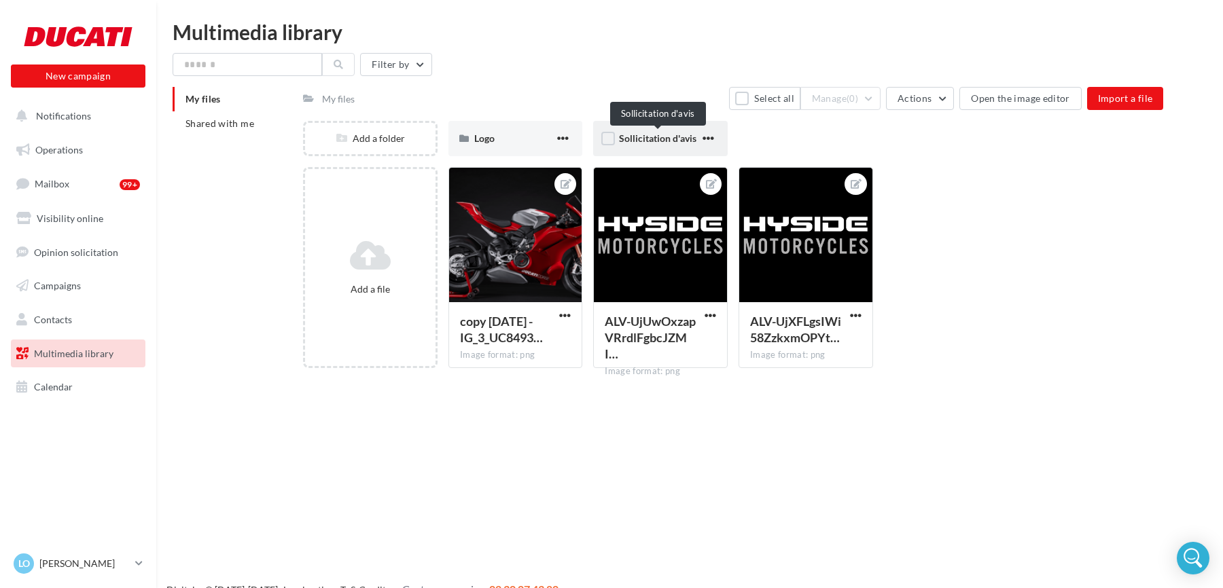
click at [639, 142] on span "Sollicitation d'avis" at bounding box center [657, 139] width 77 height 12
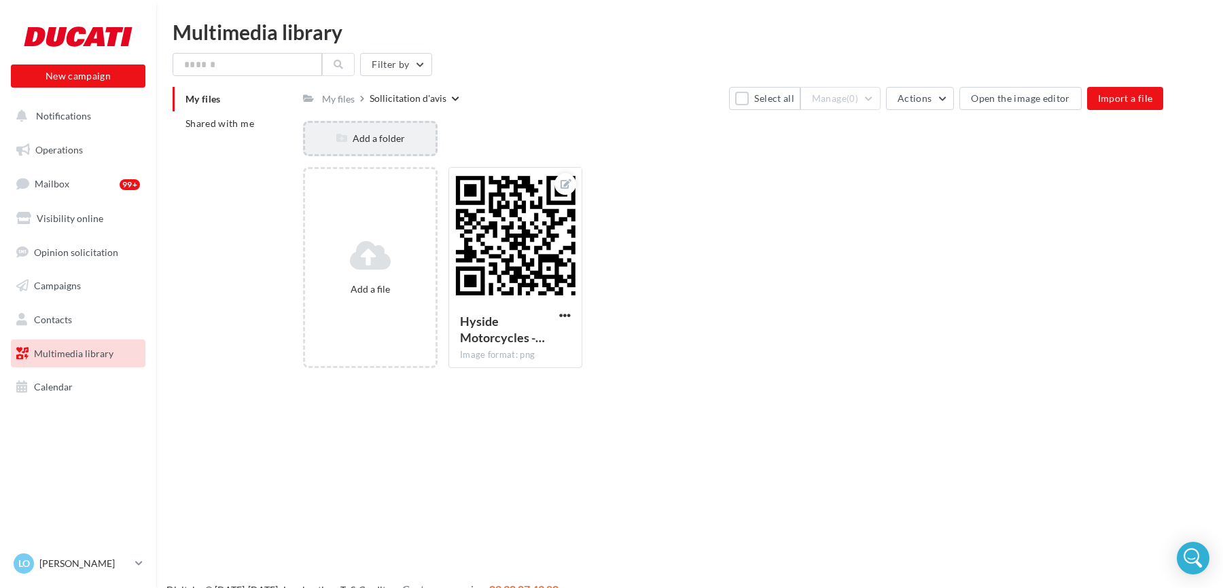
click at [395, 143] on div "Add a folder" at bounding box center [370, 139] width 130 height 14
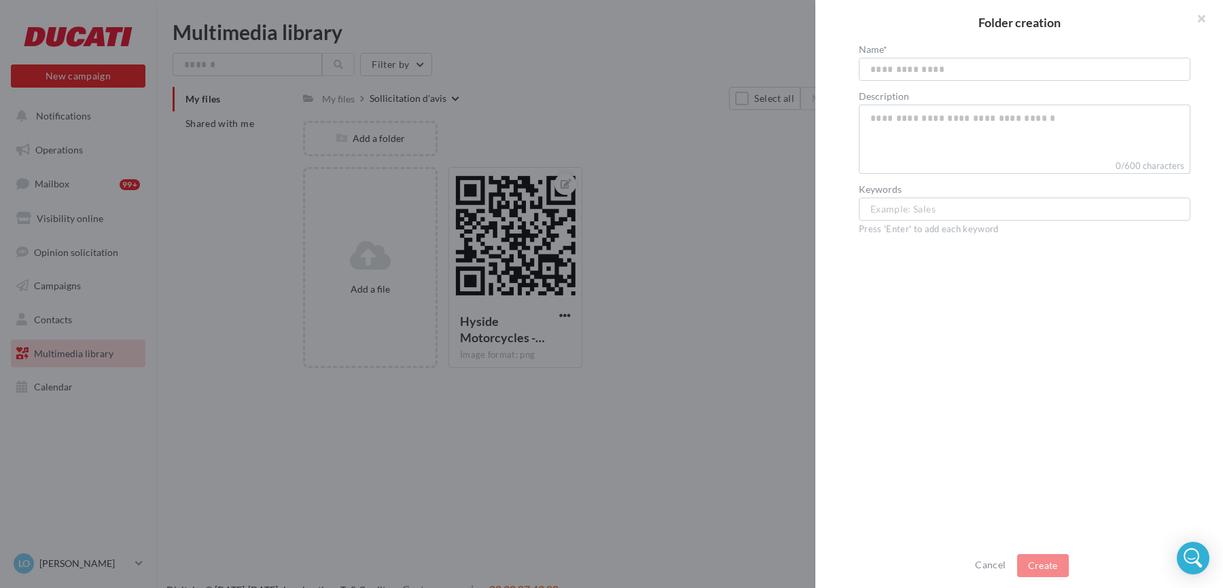
click at [303, 379] on div "Folder creation Name* Description 0/600 characters Keywords Example: Sales ... …" at bounding box center [733, 379] width 860 height 0
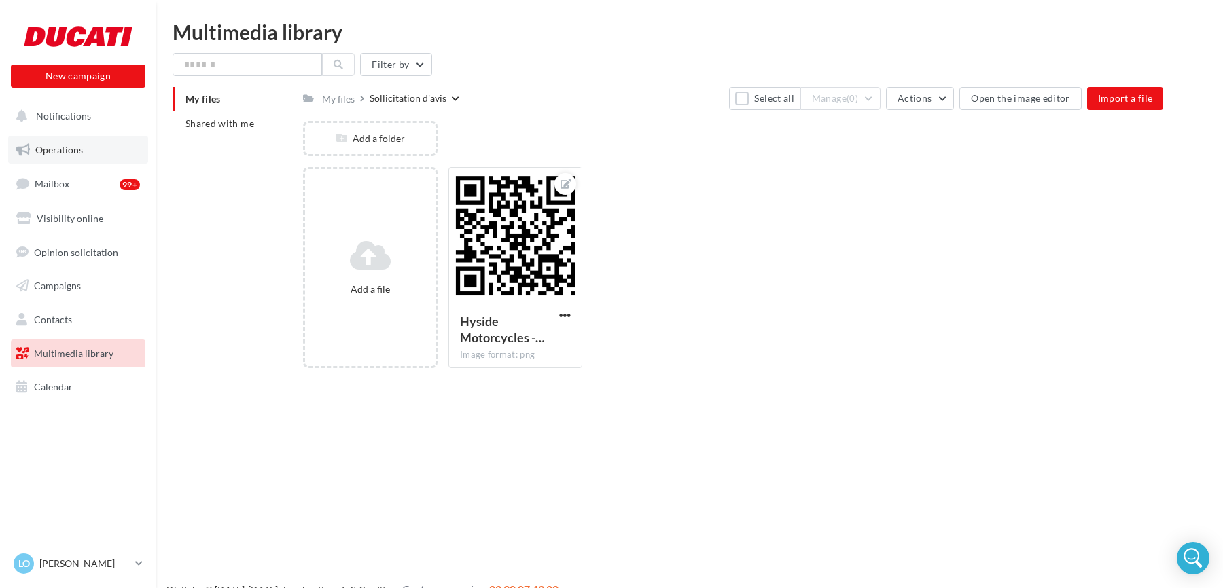
click at [96, 154] on link "Operations" at bounding box center [78, 150] width 140 height 29
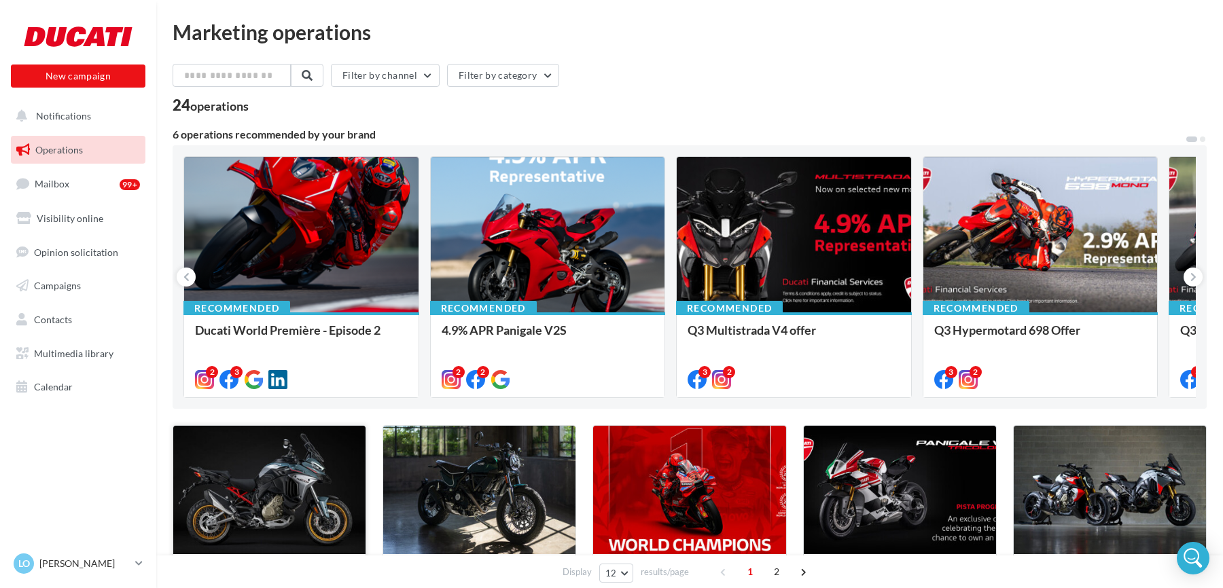
click at [263, 451] on div at bounding box center [269, 490] width 192 height 129
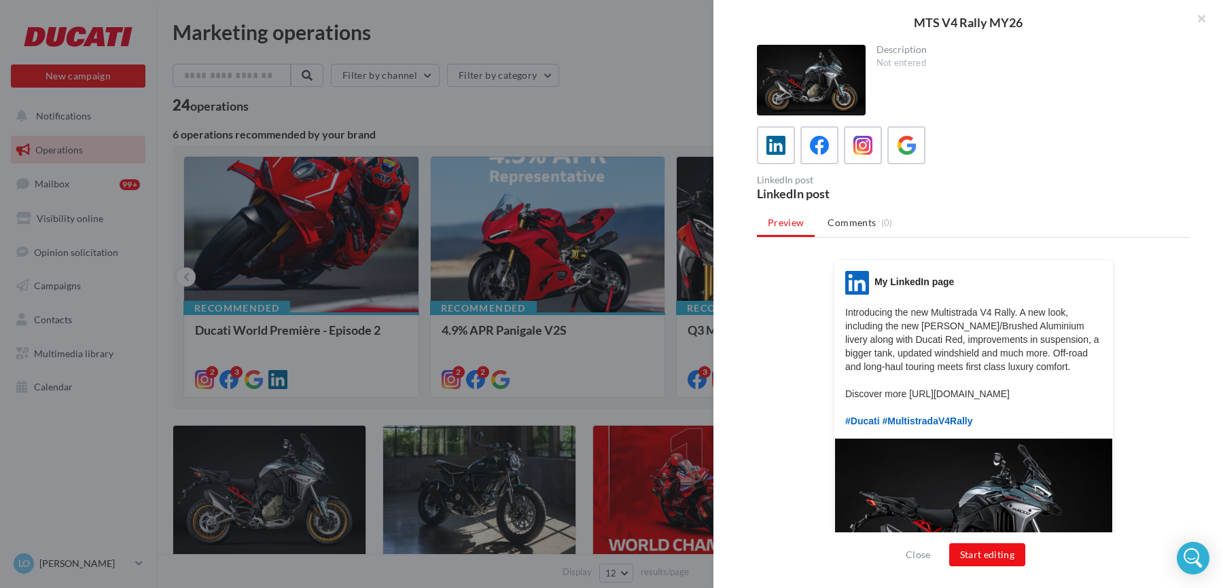
click at [831, 52] on div at bounding box center [811, 80] width 109 height 71
click at [832, 65] on div at bounding box center [811, 80] width 109 height 71
click at [810, 149] on icon at bounding box center [820, 146] width 20 height 20
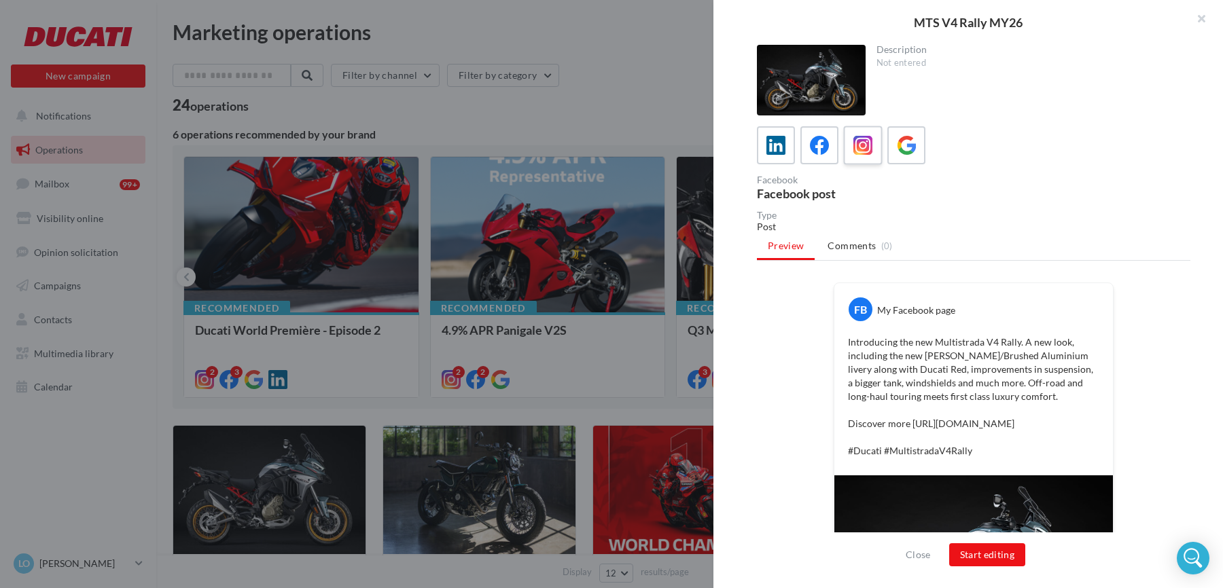
click at [868, 150] on icon at bounding box center [864, 146] width 20 height 20
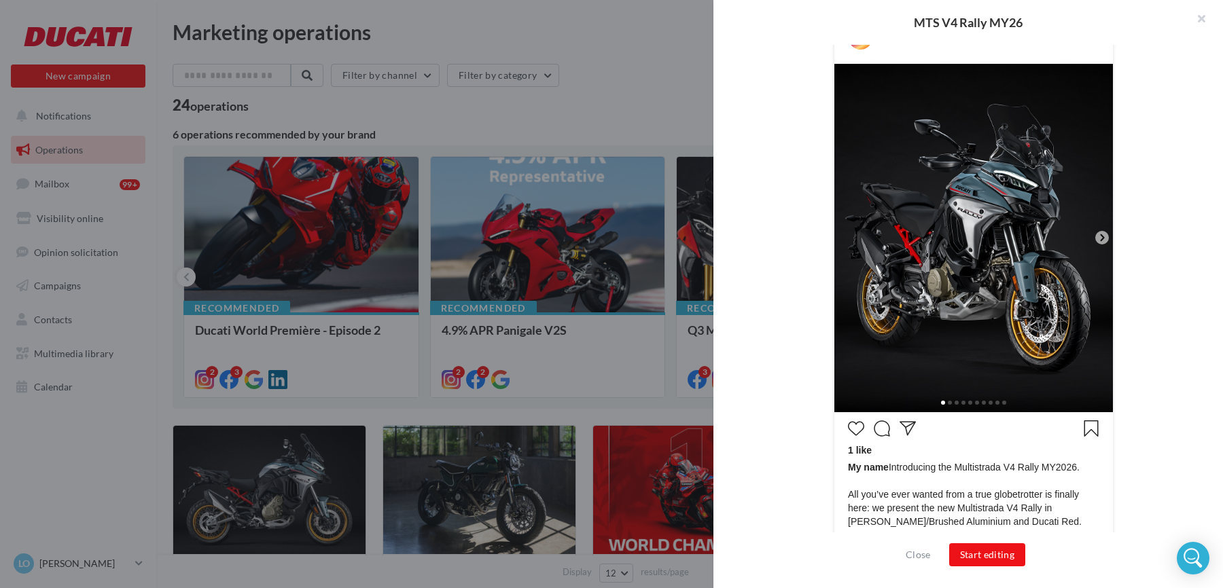
scroll to position [249, 0]
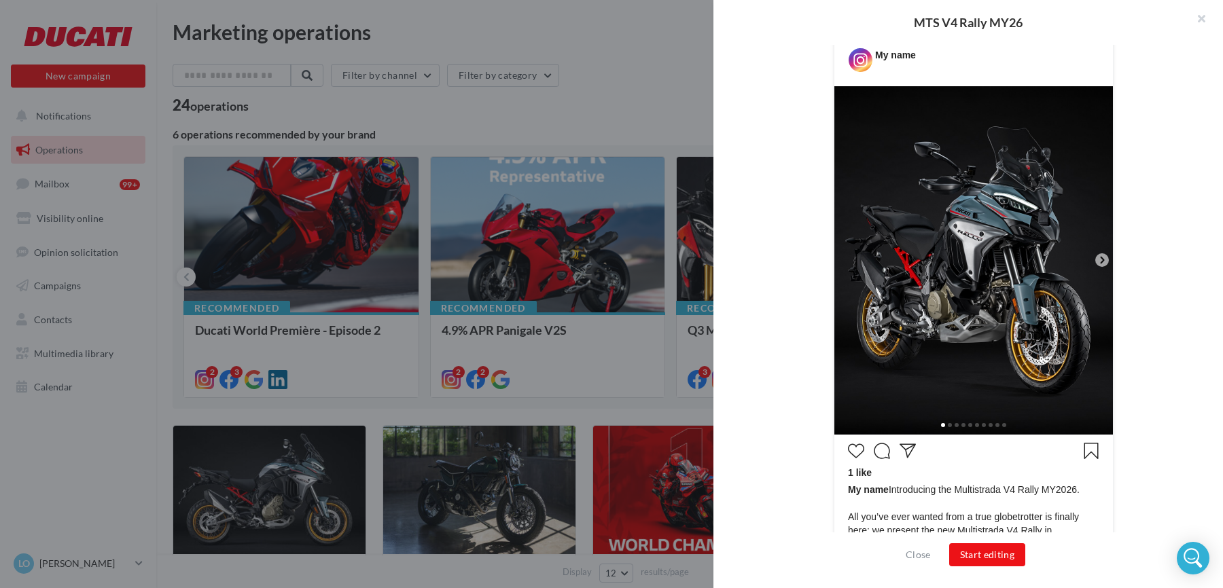
click at [1104, 259] on icon at bounding box center [1102, 260] width 4 height 7
click at [985, 559] on button "Start editing" at bounding box center [987, 555] width 77 height 23
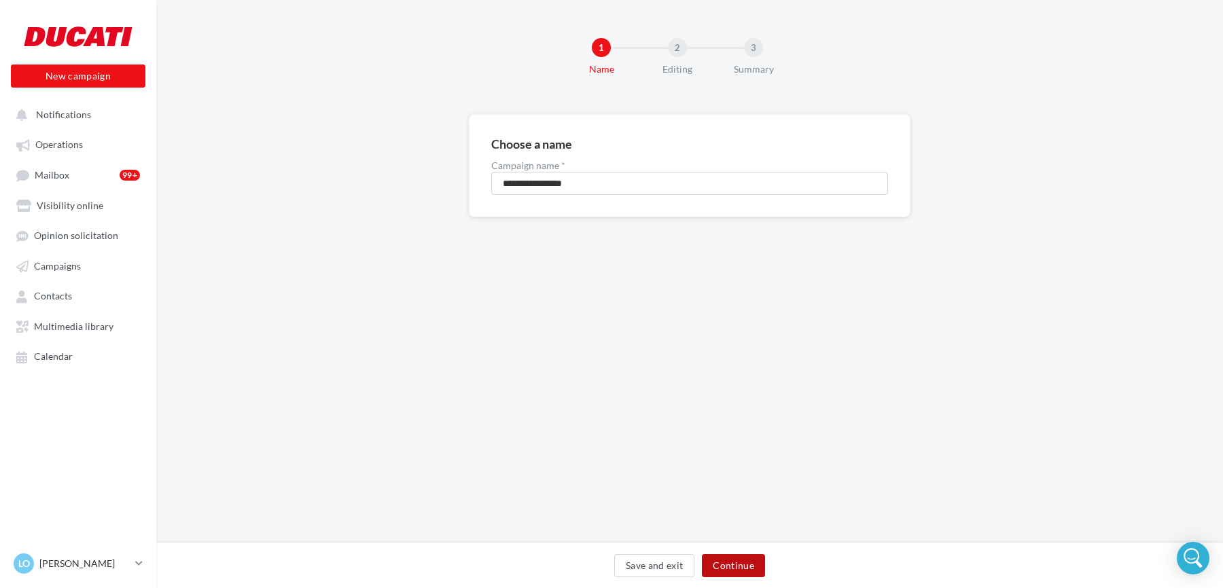
click at [720, 567] on button "Continue" at bounding box center [733, 566] width 63 height 23
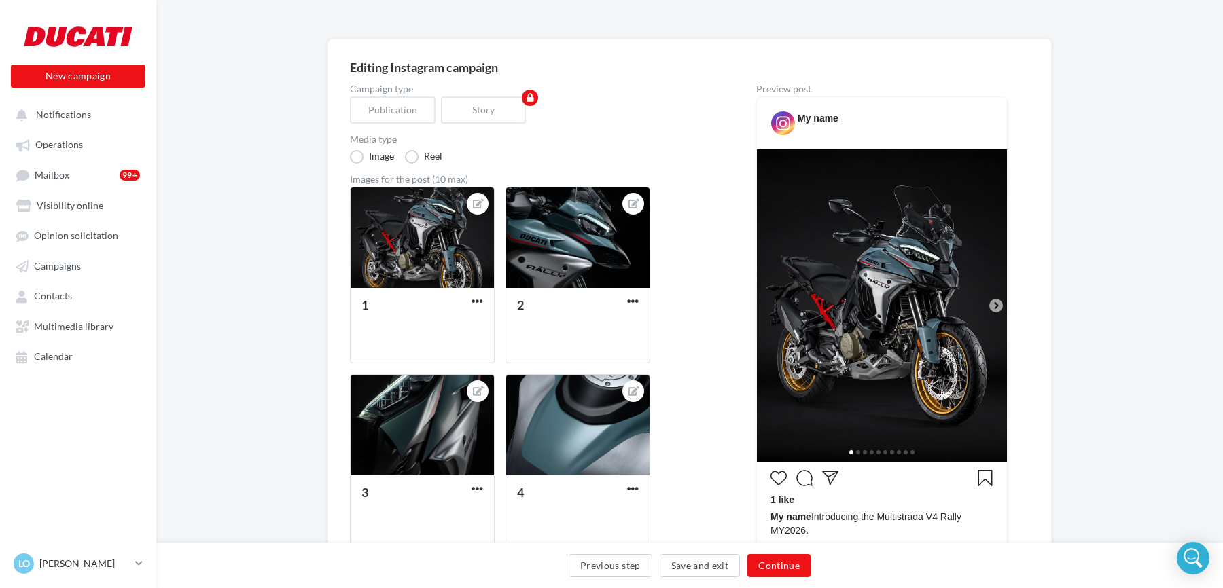
scroll to position [89, 0]
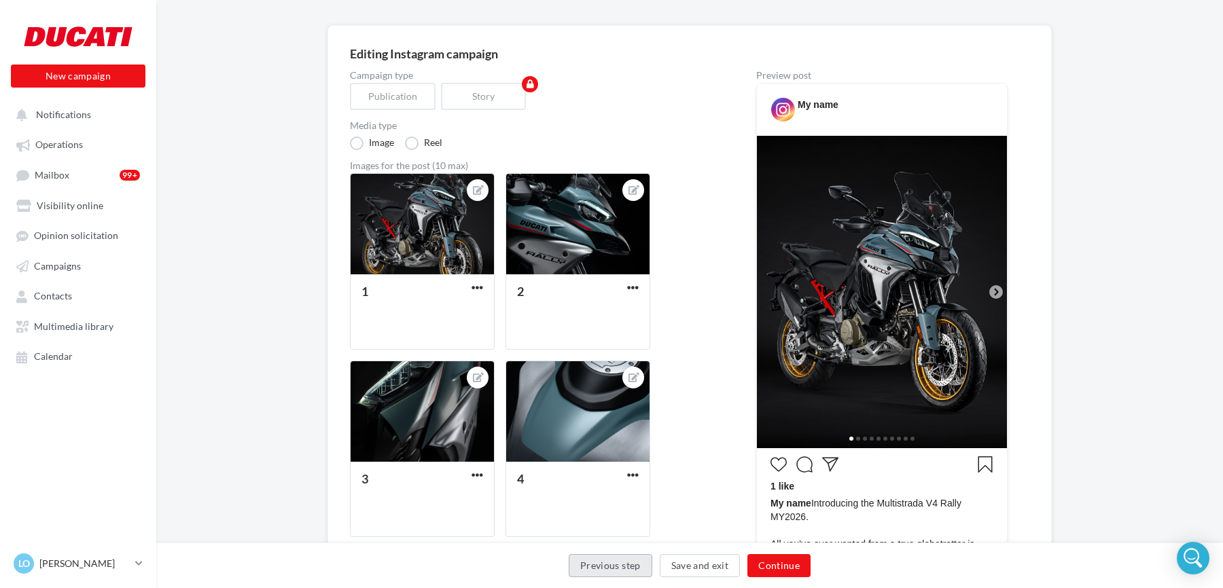
click at [597, 563] on button "Previous step" at bounding box center [611, 566] width 84 height 23
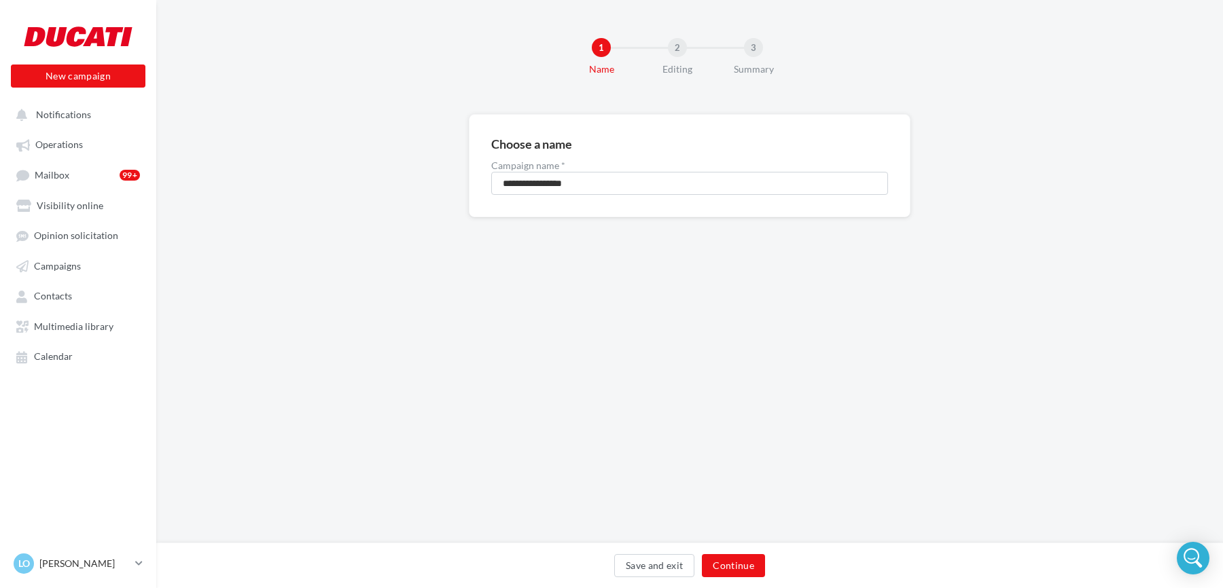
click at [597, 563] on div "Save and exit Continue" at bounding box center [689, 569] width 1045 height 29
click at [672, 574] on button "Save and exit" at bounding box center [654, 566] width 81 height 23
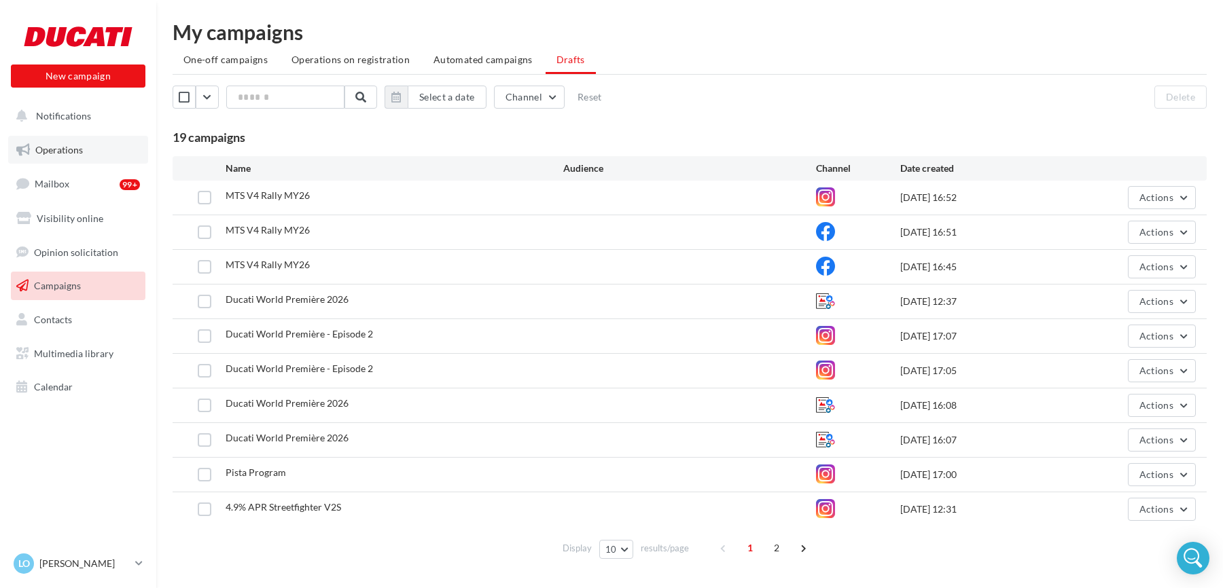
click at [44, 149] on span "Operations" at bounding box center [59, 150] width 48 height 12
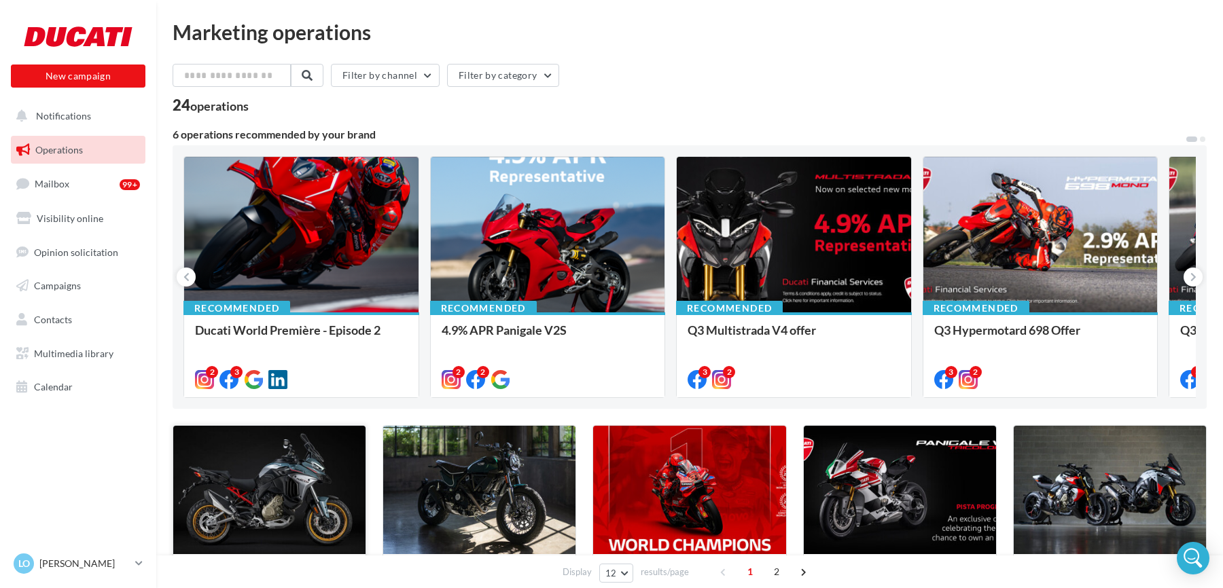
click at [244, 461] on div at bounding box center [269, 490] width 192 height 129
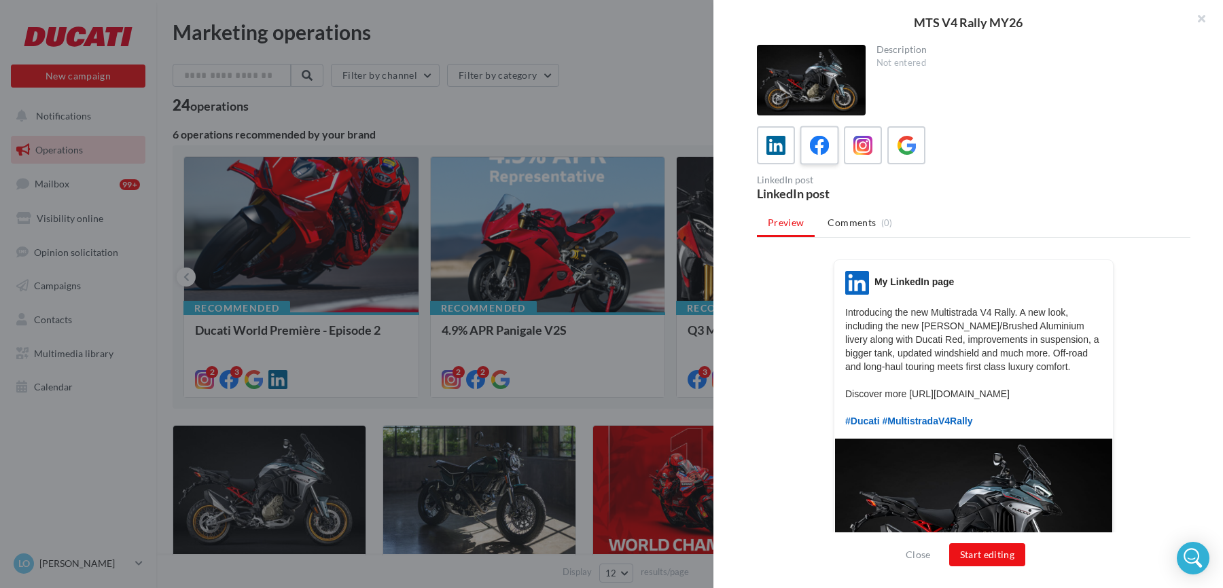
click at [818, 150] on icon at bounding box center [820, 146] width 20 height 20
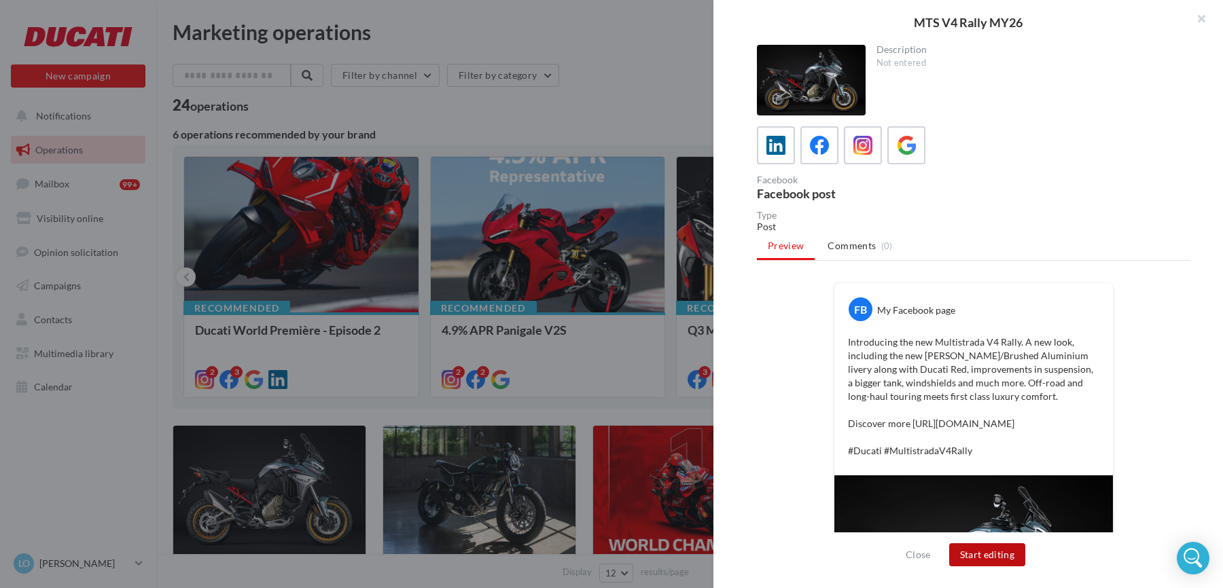
click at [984, 559] on button "Start editing" at bounding box center [987, 555] width 77 height 23
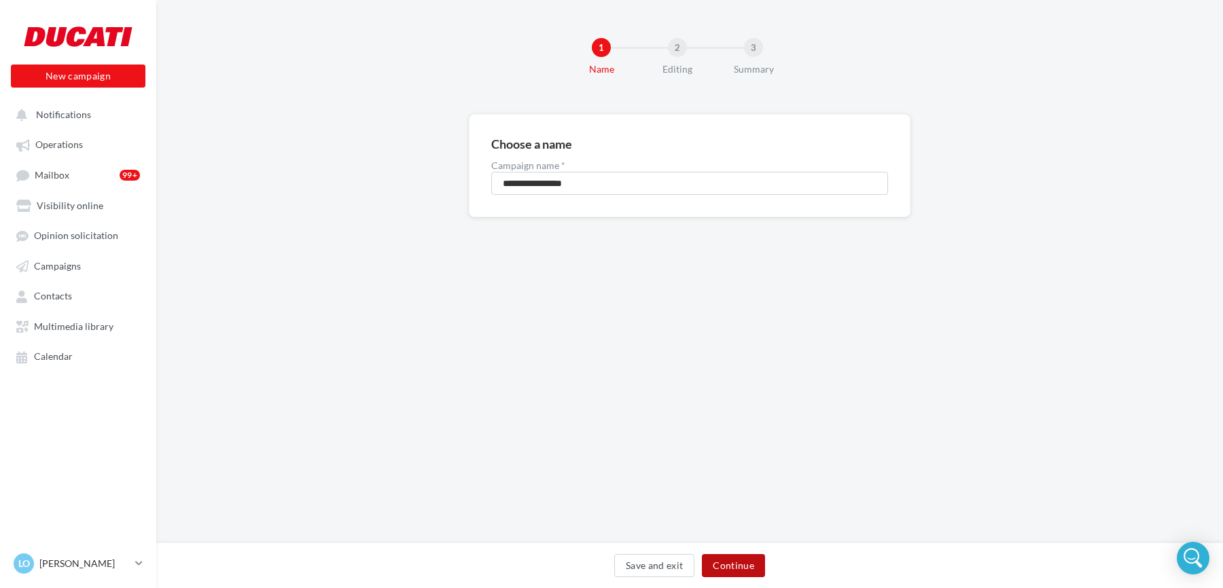
click at [730, 563] on button "Continue" at bounding box center [733, 566] width 63 height 23
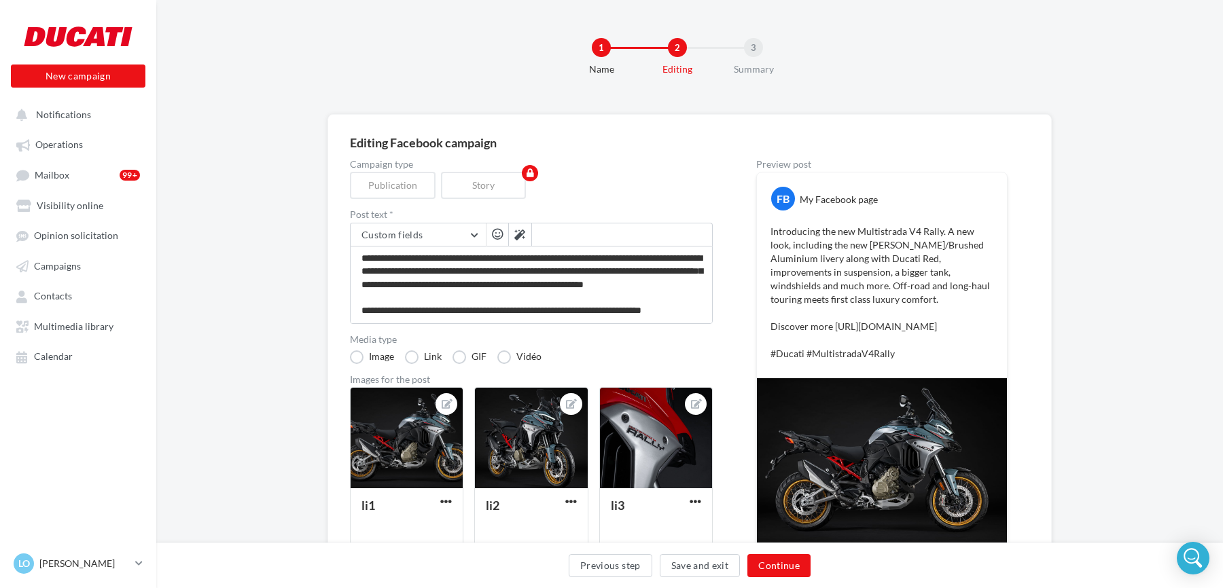
scroll to position [229, 0]
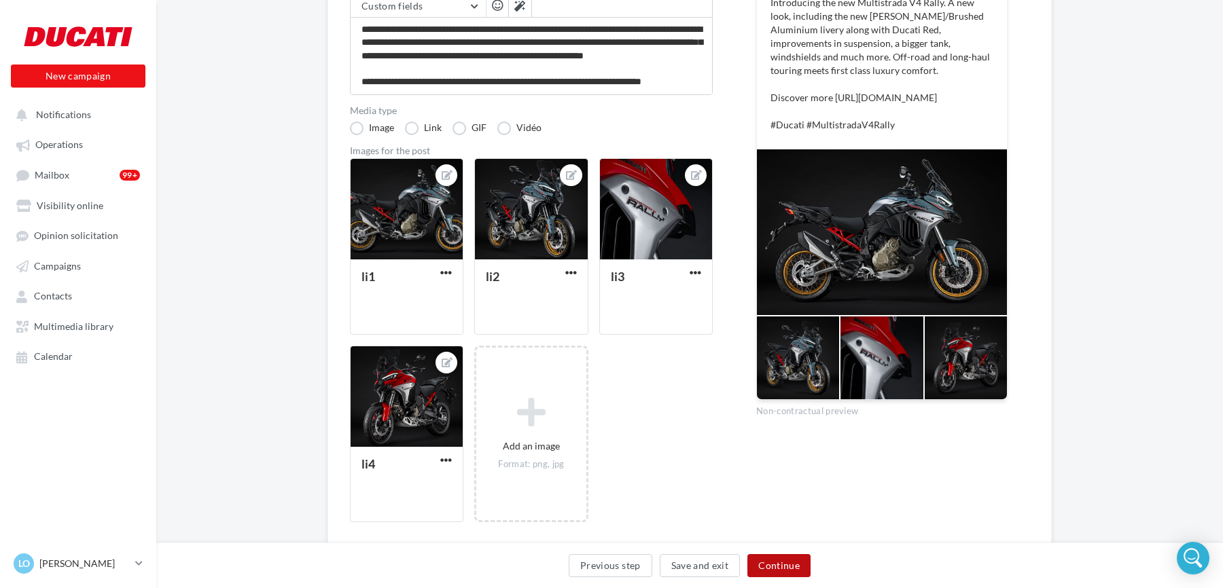
click at [780, 563] on button "Continue" at bounding box center [779, 566] width 63 height 23
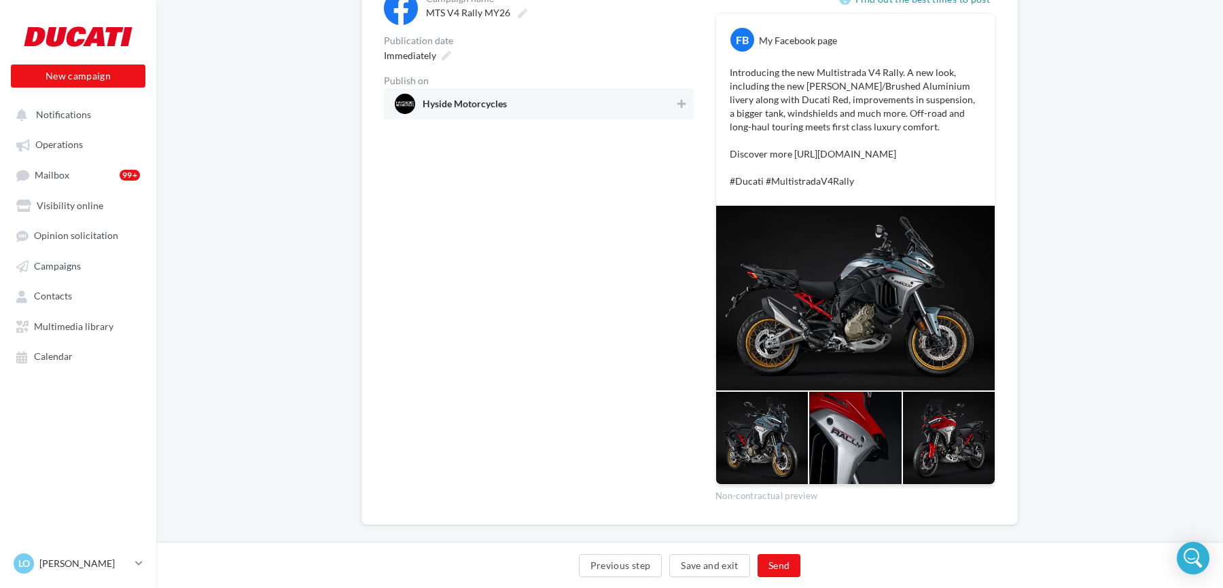
scroll to position [198, 0]
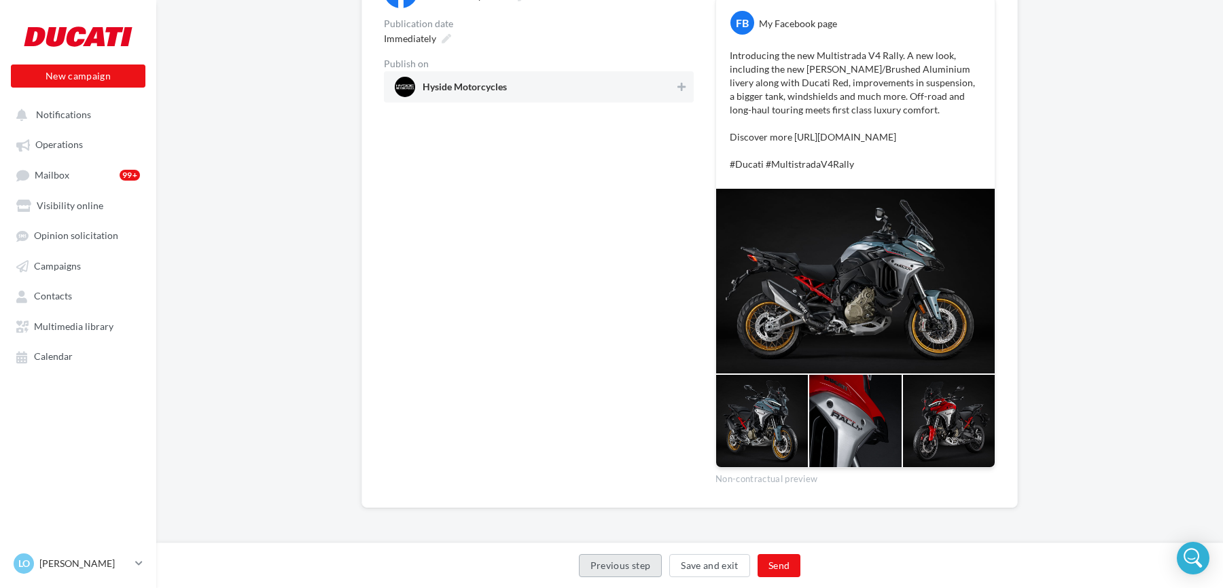
click at [633, 561] on button "Previous step" at bounding box center [621, 566] width 84 height 23
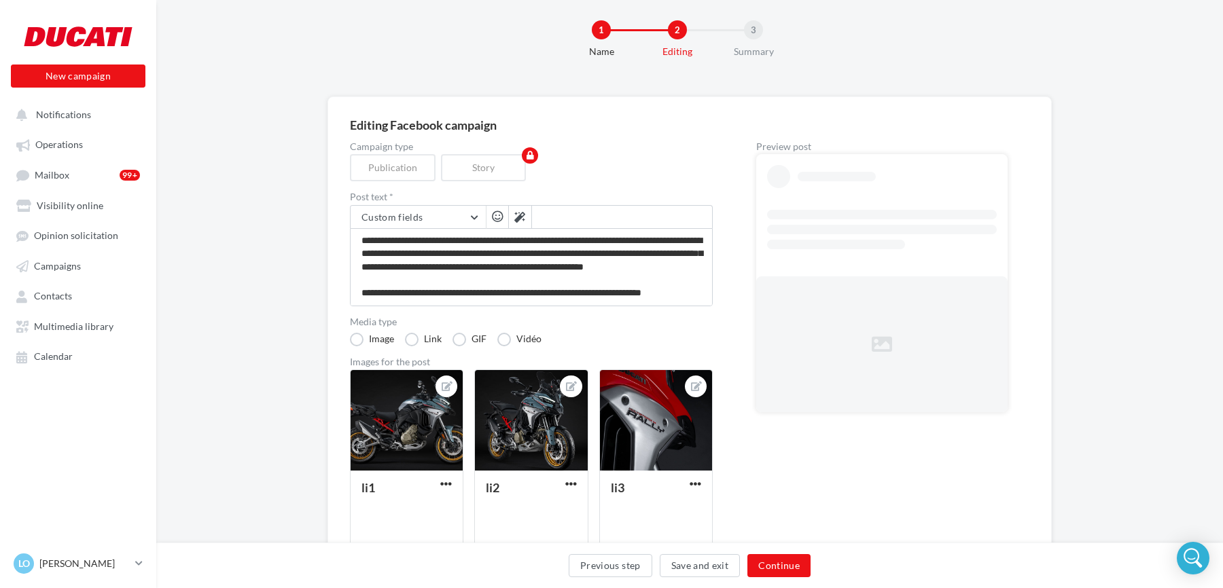
scroll to position [139, 0]
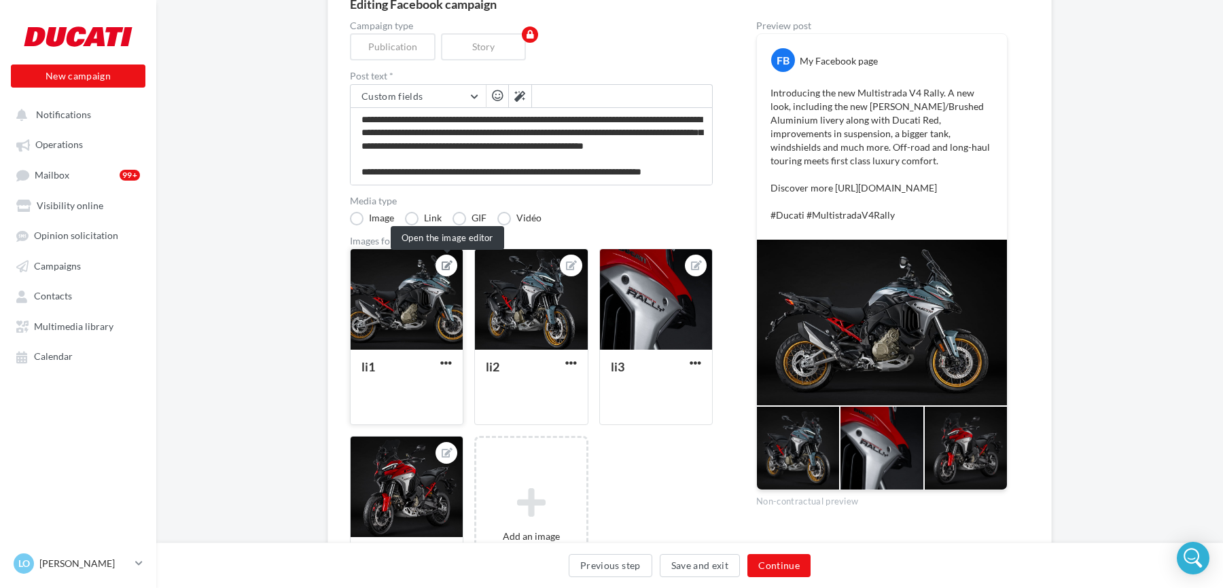
click at [448, 266] on icon at bounding box center [447, 266] width 11 height 10
